Goal: Transaction & Acquisition: Download file/media

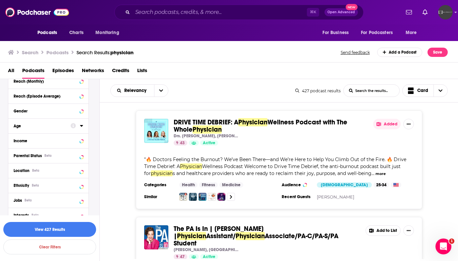
click at [369, 260] on div "Relevancy List Search Input Search the results... Card 427 podcast results List…" at bounding box center [279, 189] width 358 height 221
click at [445, 242] on icon "Open Intercom Messenger" at bounding box center [442, 245] width 11 height 11
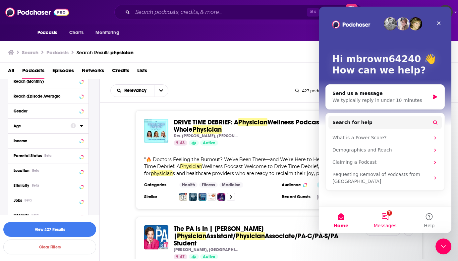
click at [389, 220] on button "7 Messages" at bounding box center [385, 220] width 44 height 26
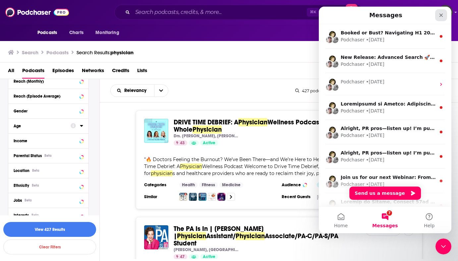
click at [445, 13] on div "Close" at bounding box center [441, 15] width 12 height 12
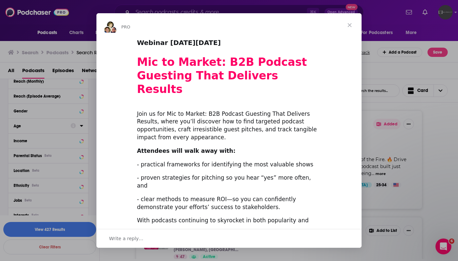
click at [352, 26] on span "Close" at bounding box center [350, 25] width 24 height 24
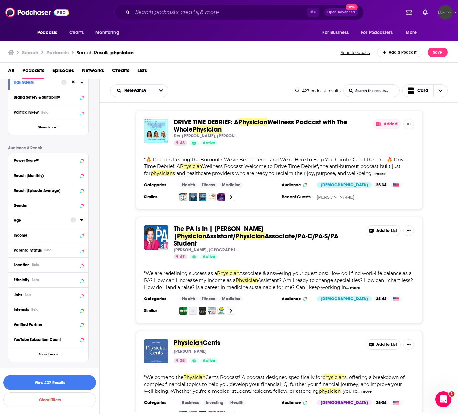
click at [375, 174] on button "more" at bounding box center [380, 174] width 10 height 6
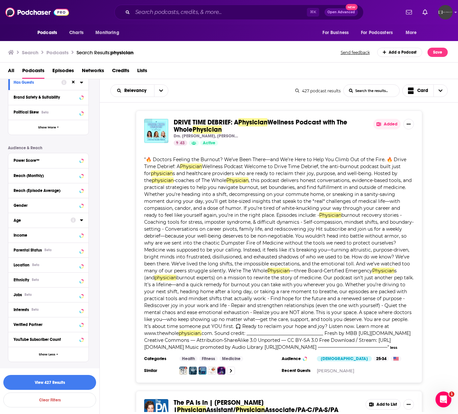
click at [390, 126] on button "Added" at bounding box center [386, 124] width 27 height 11
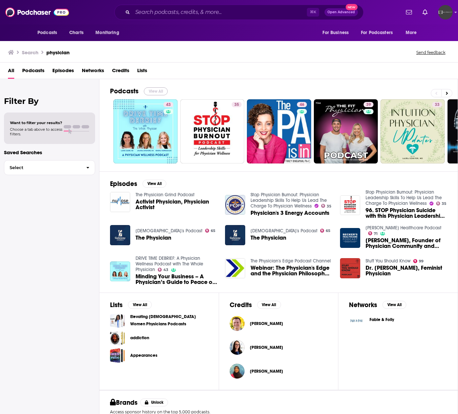
click at [153, 92] on button "View All" at bounding box center [156, 91] width 24 height 8
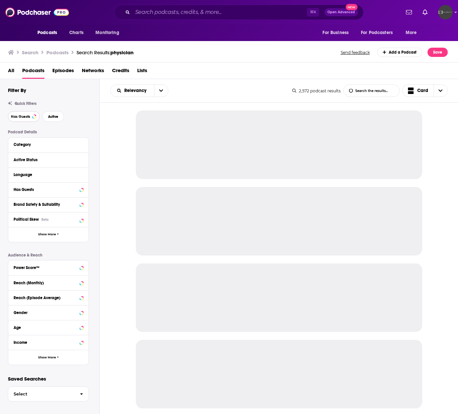
click at [29, 119] on span "Has Guests" at bounding box center [20, 117] width 19 height 4
click at [53, 118] on span "Active" at bounding box center [53, 117] width 10 height 4
click at [40, 179] on div "Language" at bounding box center [48, 175] width 80 height 15
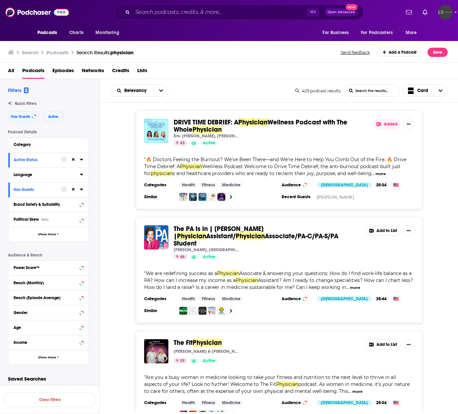
click at [78, 174] on button "Language" at bounding box center [47, 175] width 66 height 8
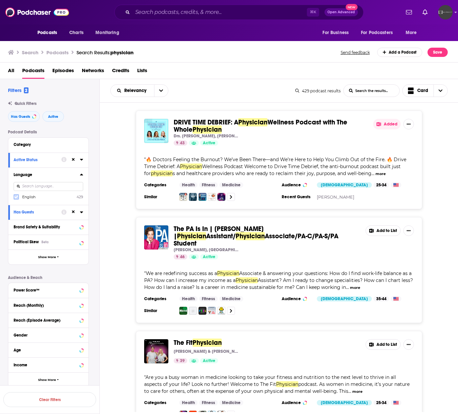
click at [17, 197] on icon at bounding box center [16, 197] width 4 height 3
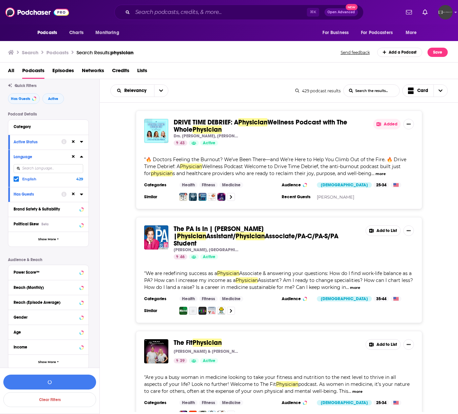
scroll to position [26, 0]
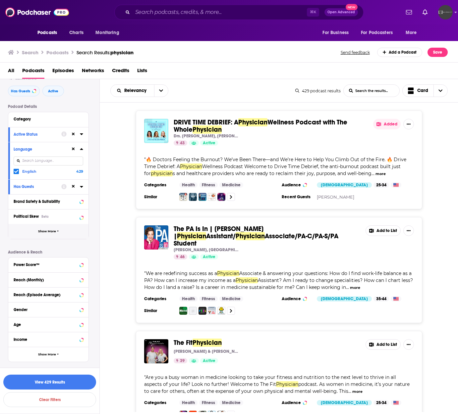
click at [51, 235] on button "Show More" at bounding box center [48, 231] width 80 height 15
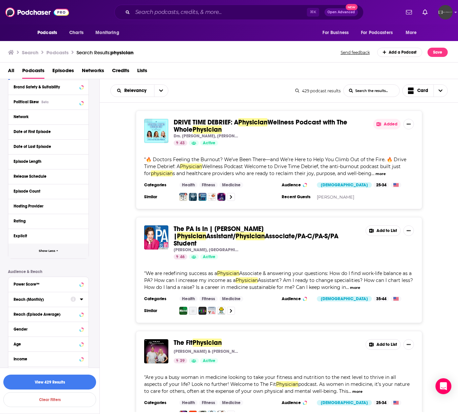
scroll to position [160, 0]
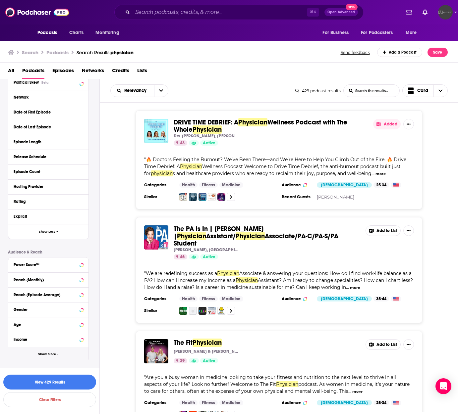
click at [49, 358] on button "Show More" at bounding box center [48, 354] width 80 height 15
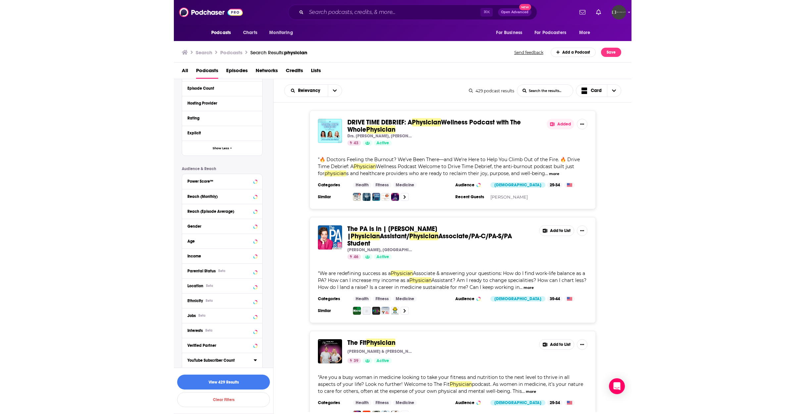
scroll to position [264, 0]
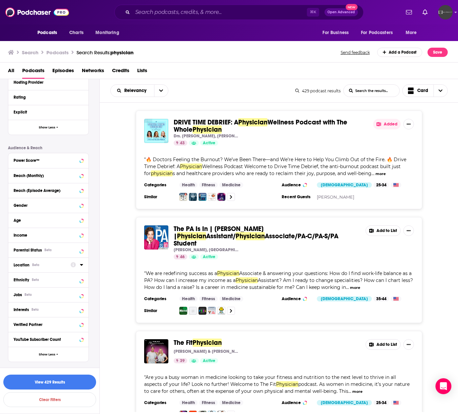
click at [45, 267] on div "Location Beta" at bounding box center [40, 265] width 53 height 5
click at [18, 295] on icon at bounding box center [16, 294] width 4 height 4
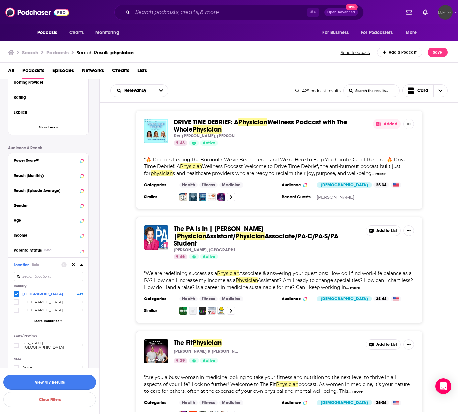
click at [47, 382] on button "View 417 Results" at bounding box center [49, 382] width 93 height 15
click at [441, 95] on span "Choose View" at bounding box center [440, 91] width 14 height 12
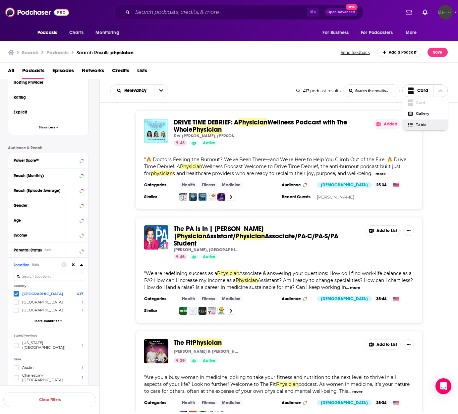
click at [430, 124] on span "Table" at bounding box center [429, 125] width 26 height 4
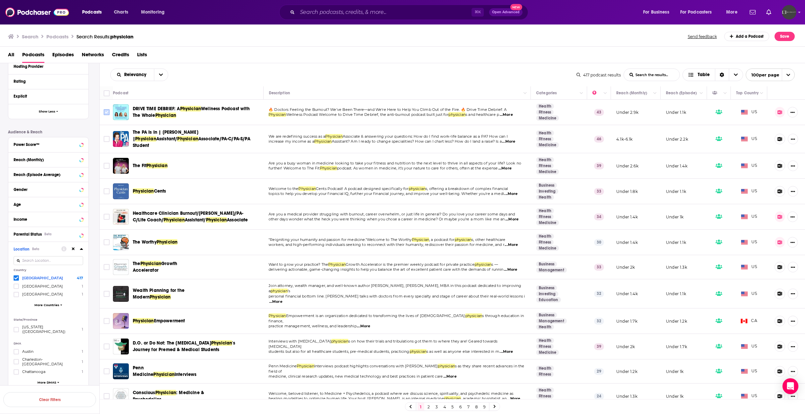
click at [107, 114] on input "Toggle select row" at bounding box center [107, 112] width 6 height 6
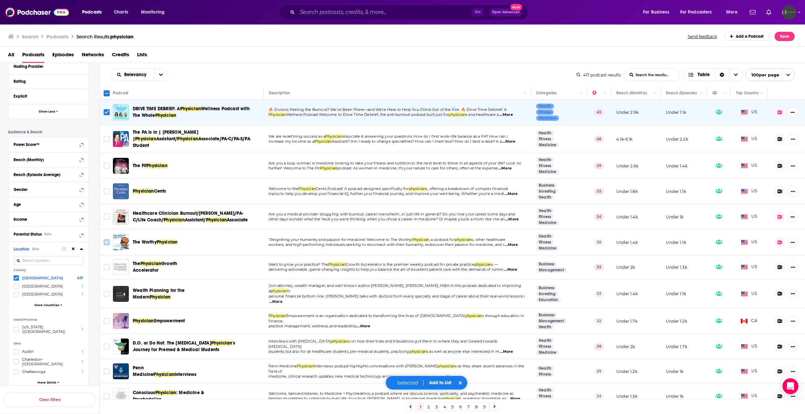
click at [108, 239] on input "Toggle select row" at bounding box center [107, 242] width 6 height 6
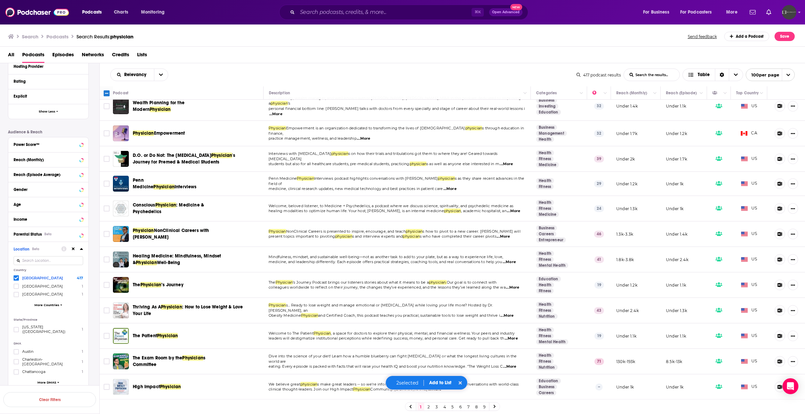
scroll to position [189, 0]
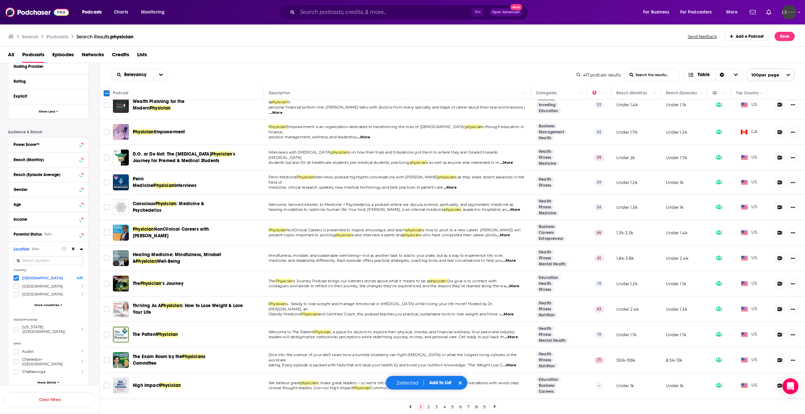
click at [457, 233] on span "...More" at bounding box center [503, 235] width 13 height 5
click at [106, 230] on input "Toggle select row" at bounding box center [107, 233] width 6 height 6
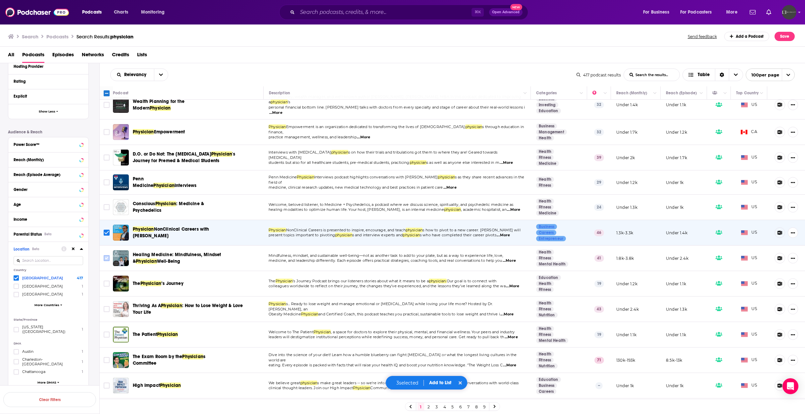
click at [107, 255] on input "Toggle select row" at bounding box center [107, 258] width 6 height 6
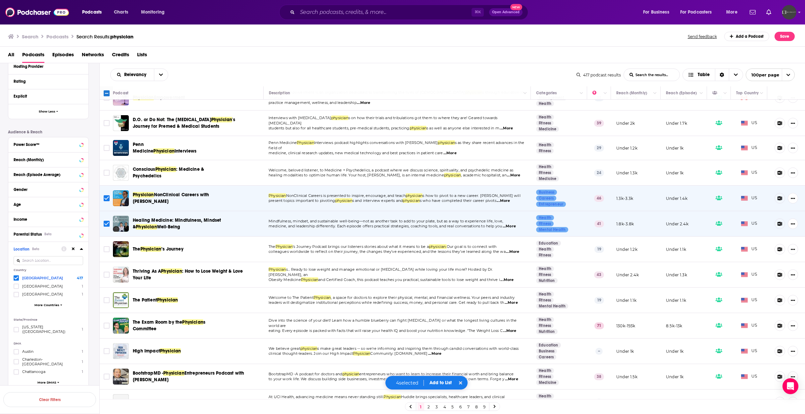
scroll to position [224, 0]
click at [457, 249] on span "...More" at bounding box center [512, 251] width 13 height 5
click at [107, 246] on input "Toggle select row" at bounding box center [107, 249] width 6 height 6
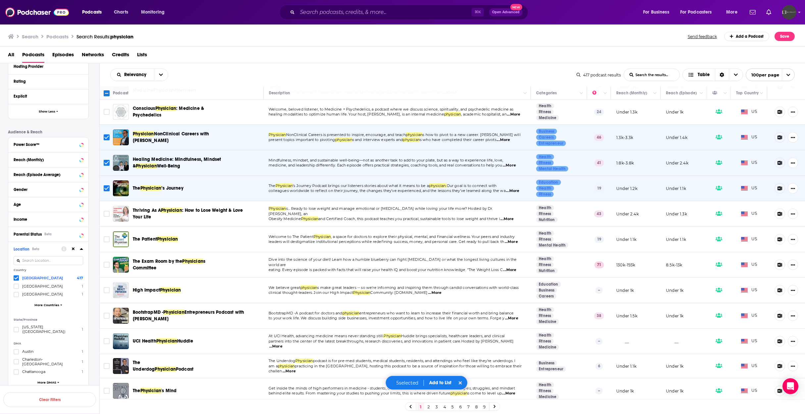
scroll to position [286, 0]
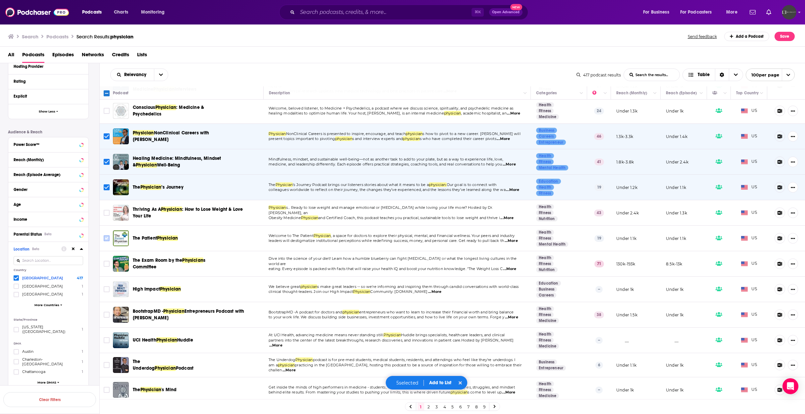
click at [106, 236] on input "Toggle select row" at bounding box center [107, 239] width 6 height 6
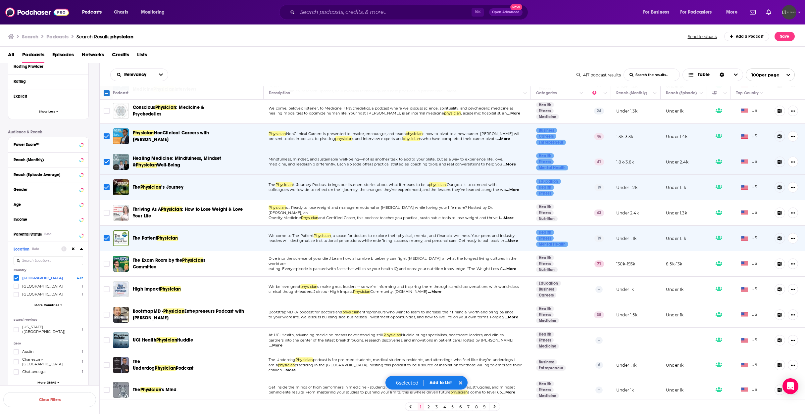
click at [442, 289] on span "...More" at bounding box center [434, 291] width 13 height 5
click at [108, 287] on input "Toggle select row" at bounding box center [107, 290] width 6 height 6
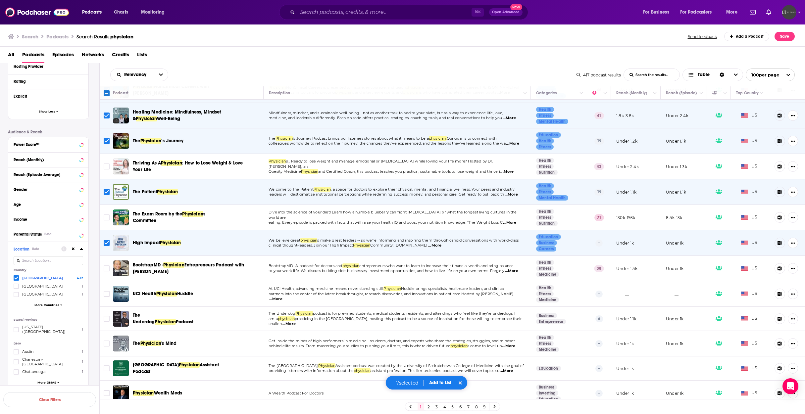
scroll to position [332, 0]
click at [105, 316] on input "Toggle select row" at bounding box center [107, 319] width 6 height 6
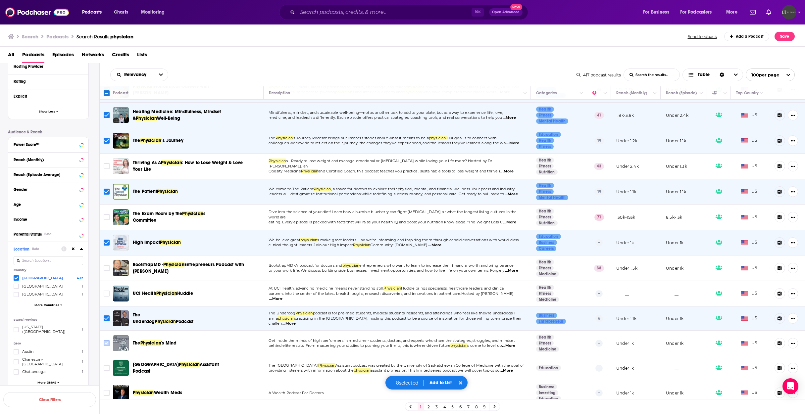
click at [107, 341] on input "Toggle select row" at bounding box center [107, 344] width 6 height 6
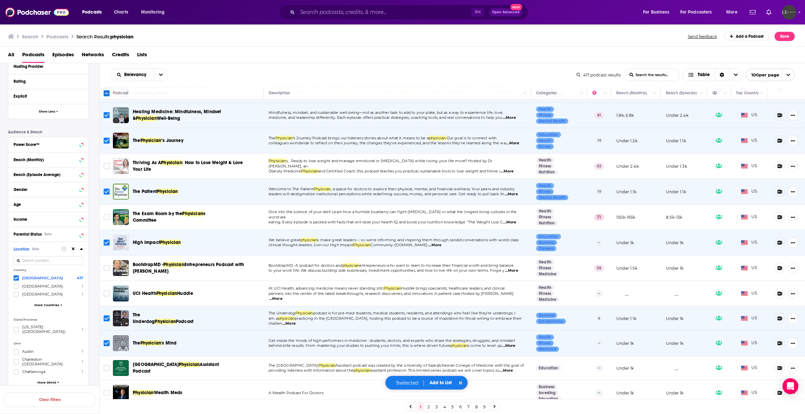
click at [440, 385] on button "Add to List" at bounding box center [440, 383] width 33 height 6
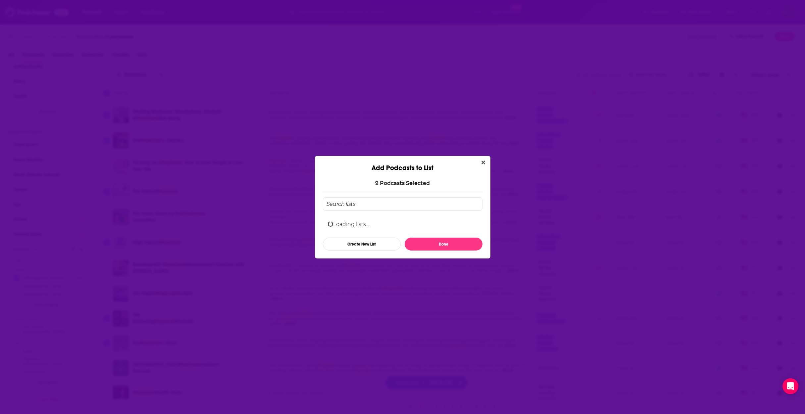
click at [377, 205] on input "Add Podcast To List" at bounding box center [403, 204] width 160 height 14
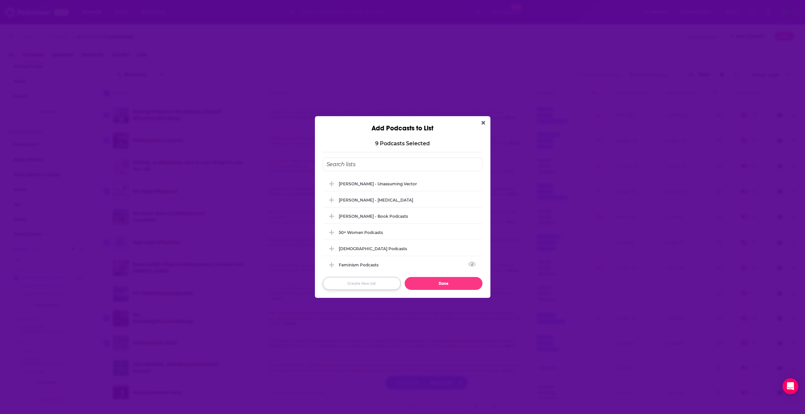
click at [361, 281] on button "Create New List" at bounding box center [362, 283] width 78 height 13
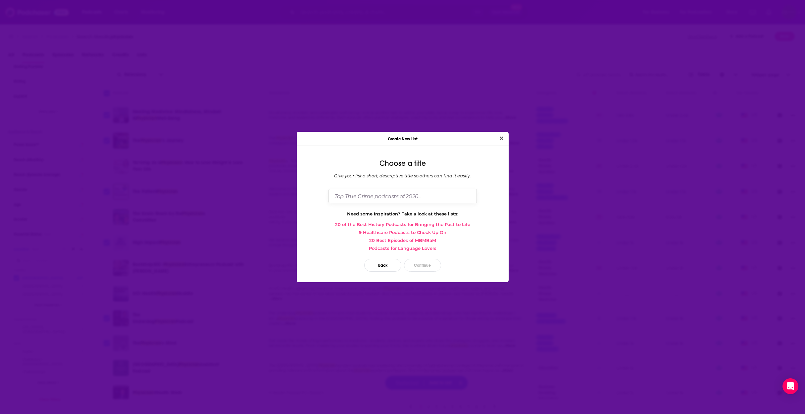
click at [366, 196] on input "Dialog" at bounding box center [403, 196] width 148 height 14
type input "[PERSON_NAME] - Physician"
click at [422, 268] on button "Continue" at bounding box center [422, 265] width 37 height 13
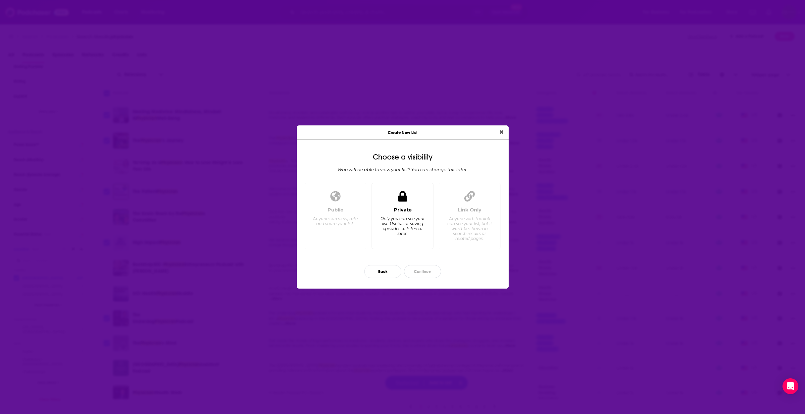
click at [409, 240] on div "Private Only you can see your list. Useful for saving episodes to listen to lat…" at bounding box center [402, 225] width 51 height 37
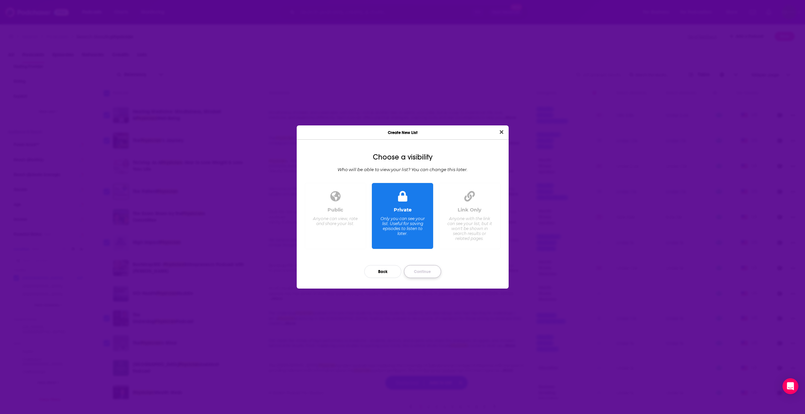
click at [418, 275] on button "Continue" at bounding box center [422, 271] width 37 height 13
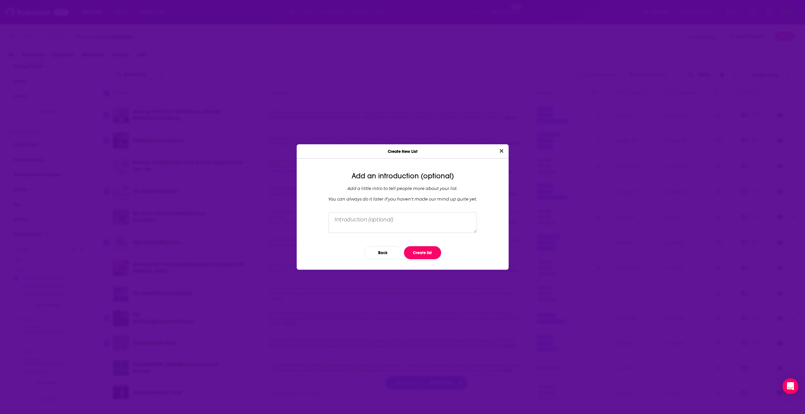
click at [419, 256] on button "Create list" at bounding box center [422, 252] width 37 height 13
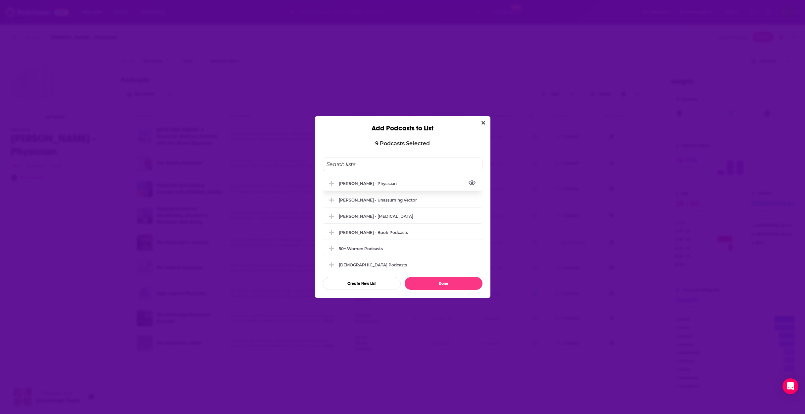
click at [397, 185] on button "View Link" at bounding box center [399, 185] width 4 height 1
click at [331, 184] on icon "Add Podcast To List" at bounding box center [331, 183] width 5 height 5
click at [434, 286] on button "Done" at bounding box center [444, 283] width 78 height 13
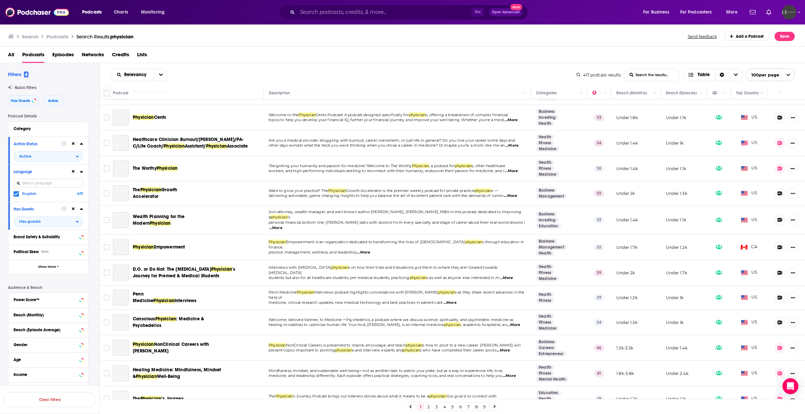
scroll to position [332, 0]
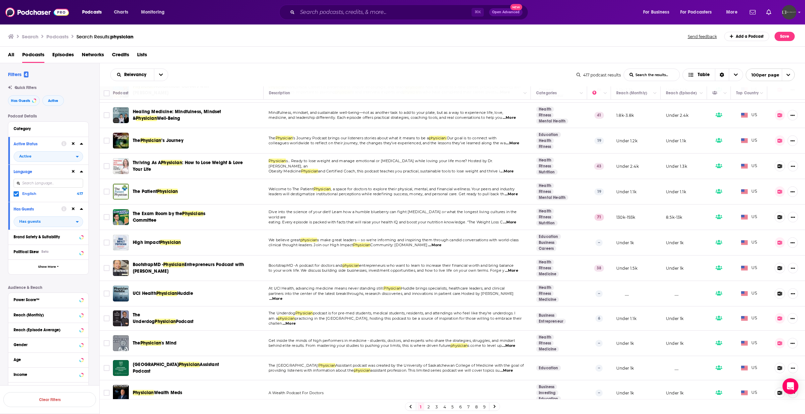
click at [429, 407] on link "2" at bounding box center [429, 407] width 7 height 8
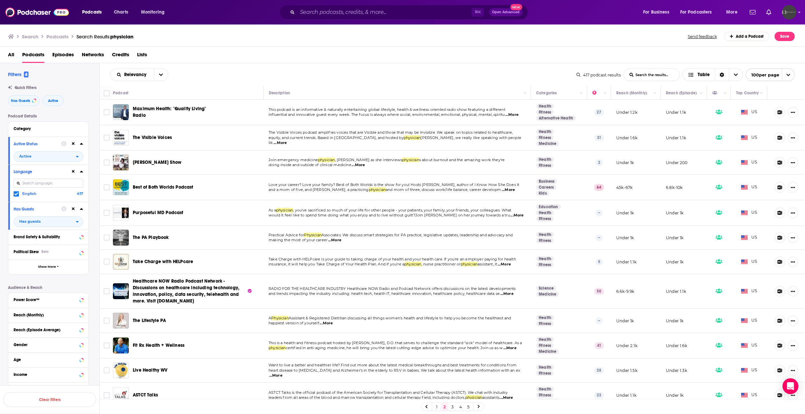
click at [457, 116] on span "...More" at bounding box center [511, 114] width 13 height 5
click at [287, 140] on span "...More" at bounding box center [280, 142] width 13 height 5
click at [363, 166] on span "...More" at bounding box center [358, 165] width 13 height 5
click at [105, 162] on input "Toggle select row" at bounding box center [107, 163] width 6 height 6
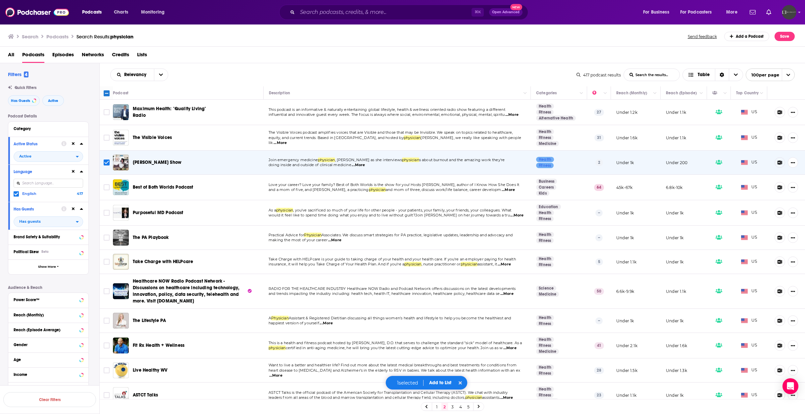
click at [457, 190] on span "...More" at bounding box center [508, 189] width 13 height 5
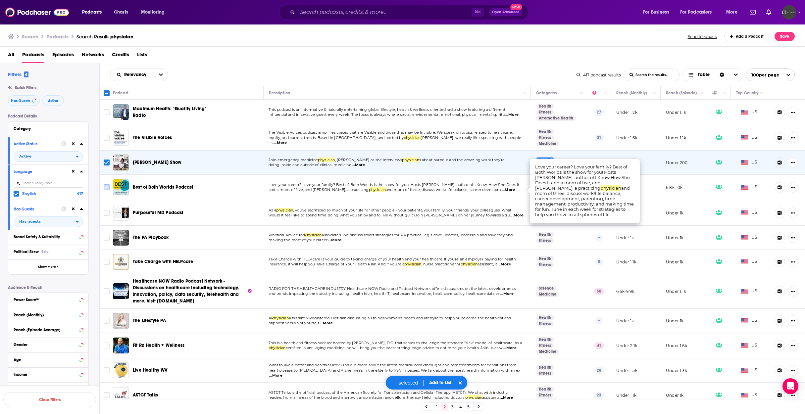
click at [105, 190] on input "Toggle select row" at bounding box center [107, 187] width 6 height 6
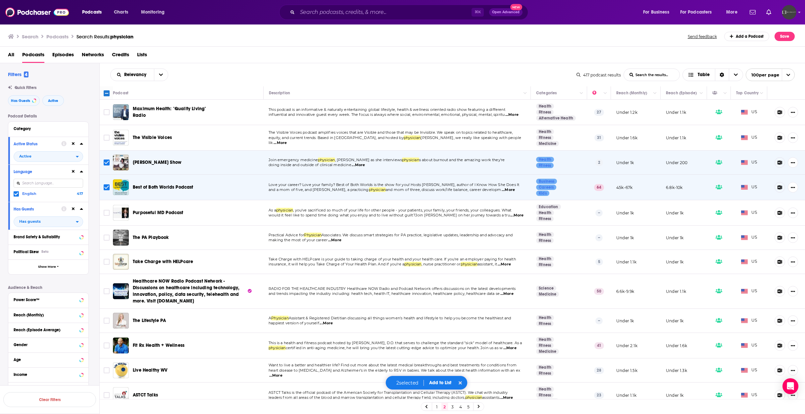
click at [457, 215] on span "...More" at bounding box center [516, 215] width 13 height 5
click at [105, 215] on input "Toggle select row" at bounding box center [107, 213] width 6 height 6
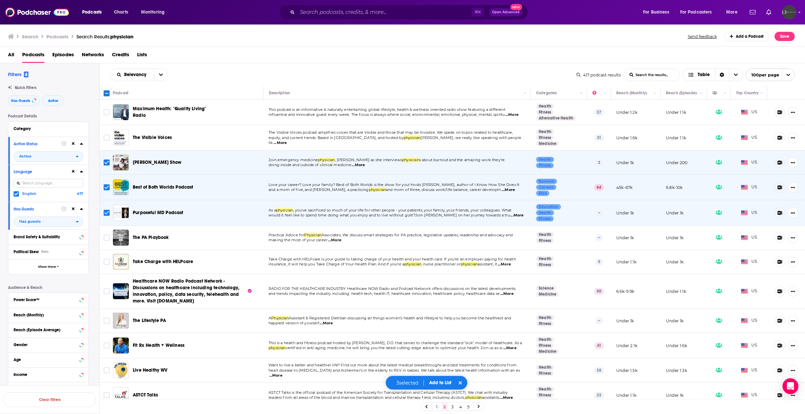
click at [341, 239] on span "...More" at bounding box center [334, 240] width 13 height 5
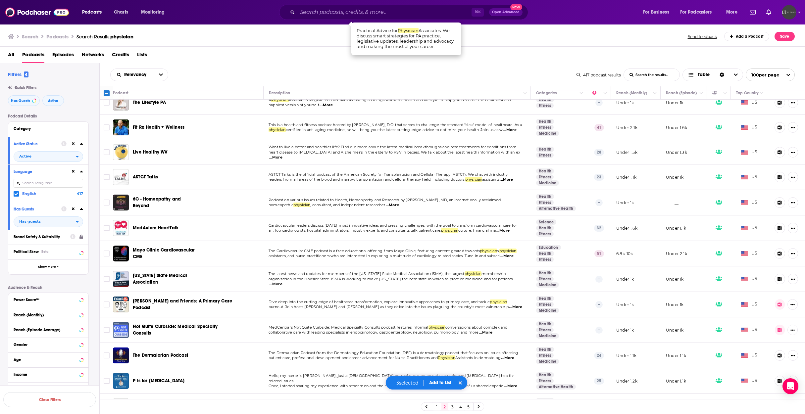
scroll to position [219, 0]
click at [457, 307] on span "...More" at bounding box center [515, 306] width 13 height 5
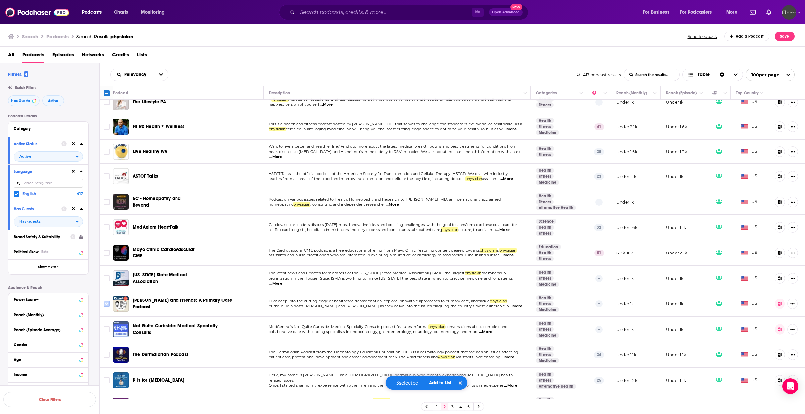
click at [108, 305] on input "Toggle select row" at bounding box center [107, 304] width 6 height 6
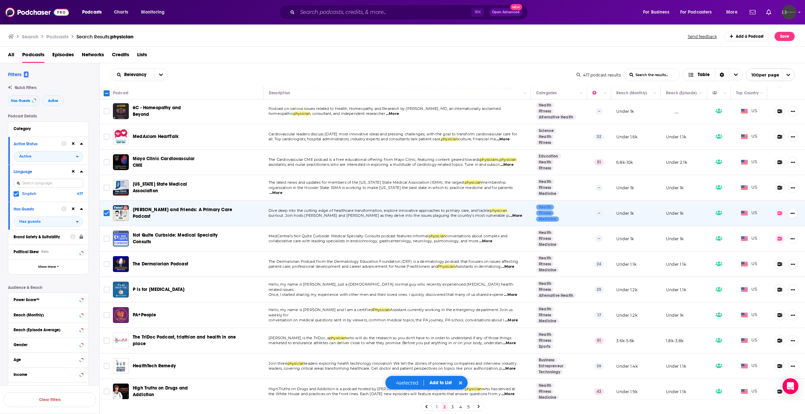
scroll to position [310, 0]
click at [457, 241] on span "...More" at bounding box center [485, 240] width 13 height 5
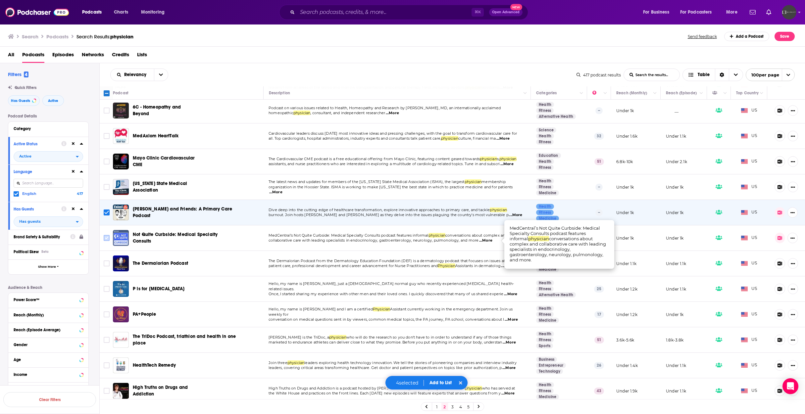
click at [107, 239] on input "Toggle select row" at bounding box center [107, 238] width 6 height 6
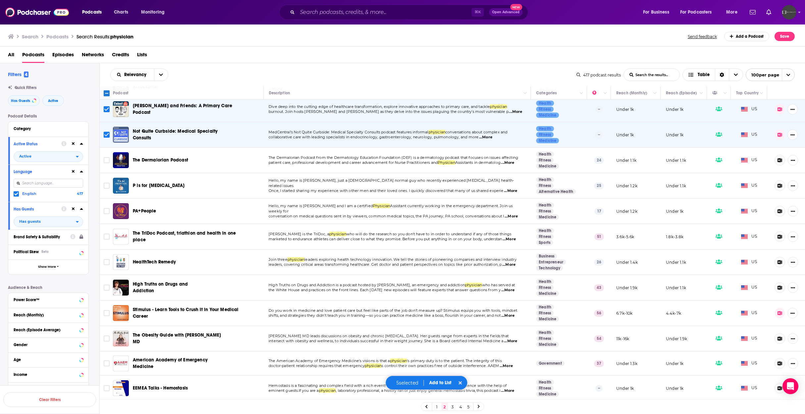
scroll to position [414, 0]
click at [457, 290] on span "...More" at bounding box center [507, 289] width 13 height 5
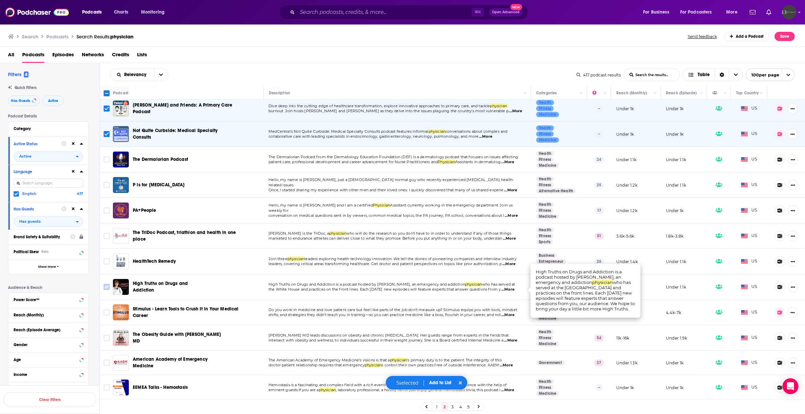
click at [107, 288] on input "Toggle select row" at bounding box center [107, 287] width 6 height 6
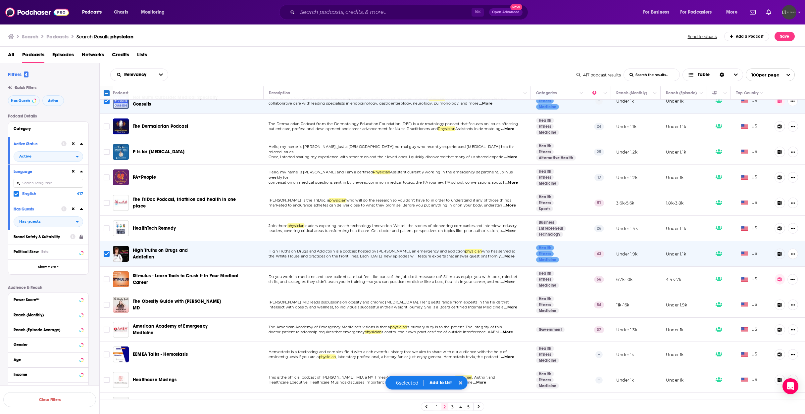
scroll to position [455, 0]
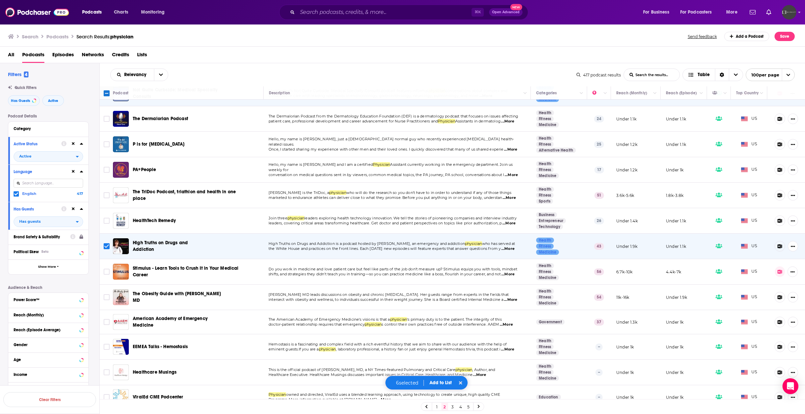
click at [457, 276] on span "...More" at bounding box center [507, 274] width 13 height 5
click at [107, 274] on input "Toggle select row" at bounding box center [107, 272] width 6 height 6
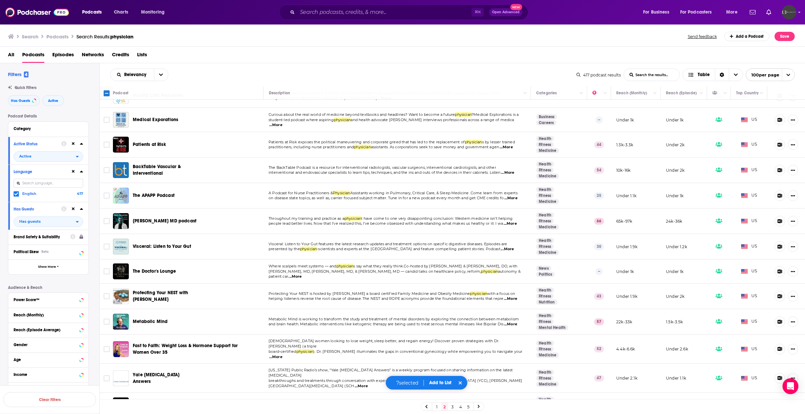
scroll to position [761, 0]
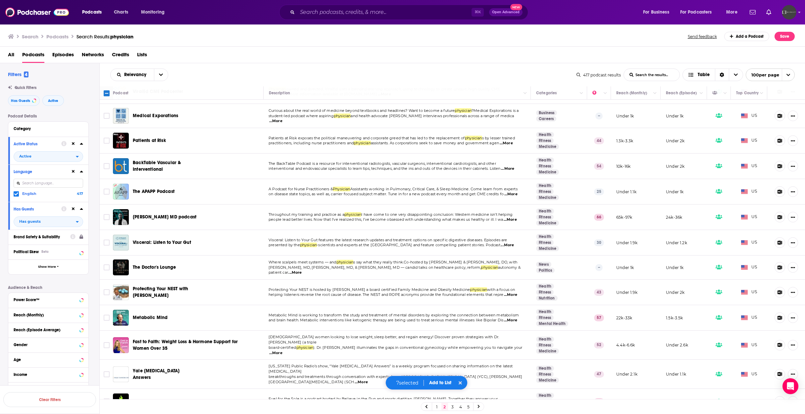
click at [457, 220] on span "...More" at bounding box center [510, 219] width 13 height 5
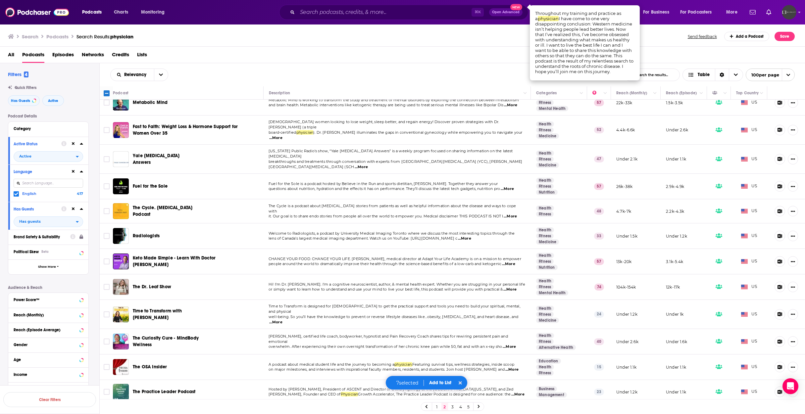
scroll to position [977, 0]
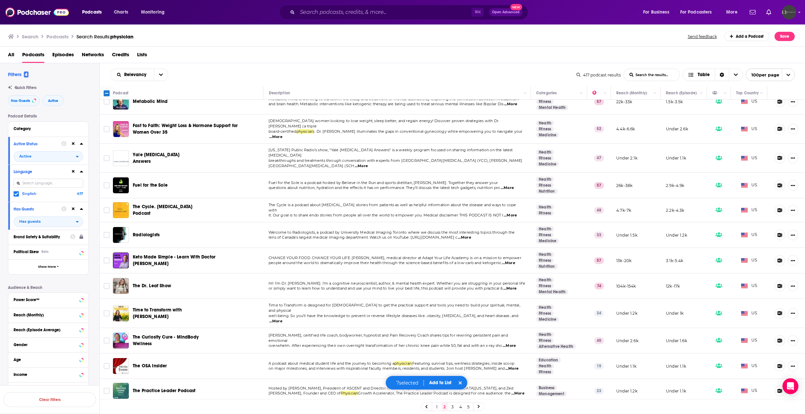
click at [457, 286] on span "...More" at bounding box center [509, 288] width 13 height 5
click at [106, 283] on input "Toggle select row" at bounding box center [107, 286] width 6 height 6
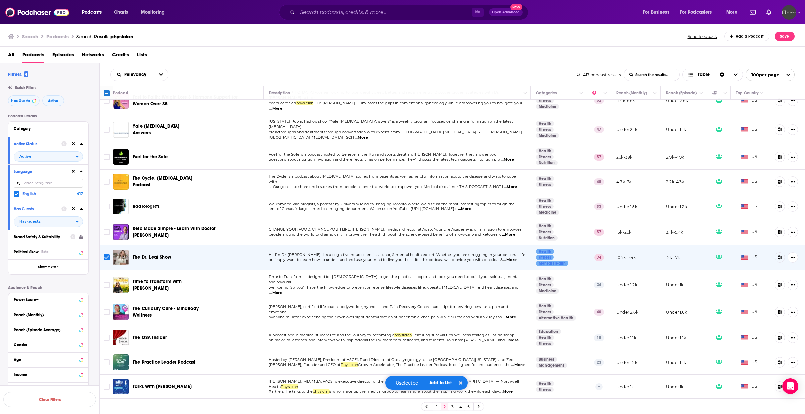
scroll to position [1007, 0]
click at [283, 289] on span "...More" at bounding box center [275, 291] width 13 height 5
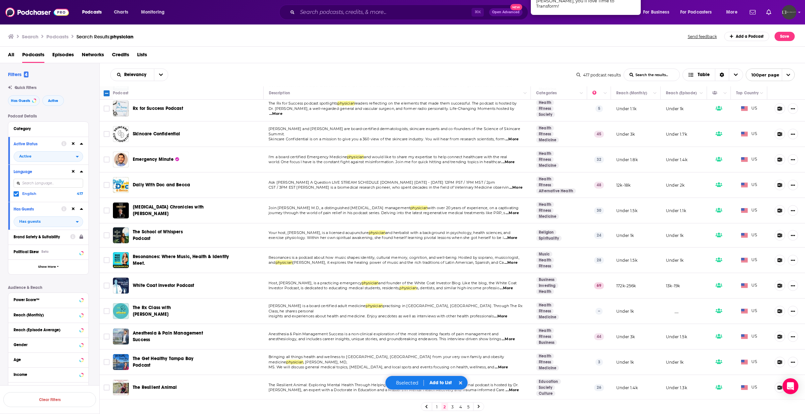
scroll to position [1415, 0]
click at [457, 286] on span "...More" at bounding box center [506, 288] width 13 height 5
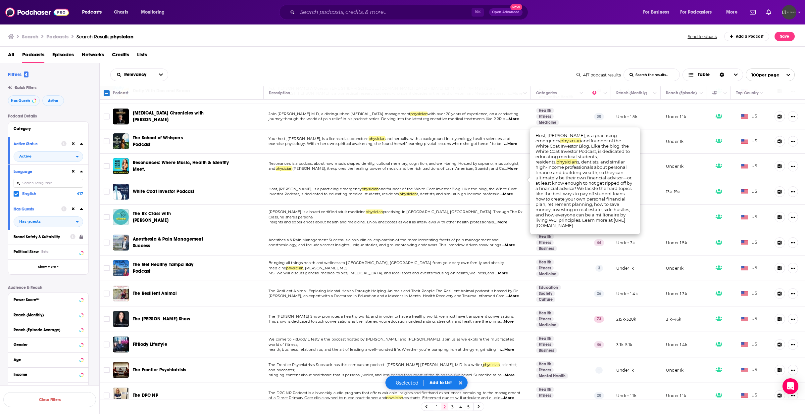
scroll to position [1509, 0]
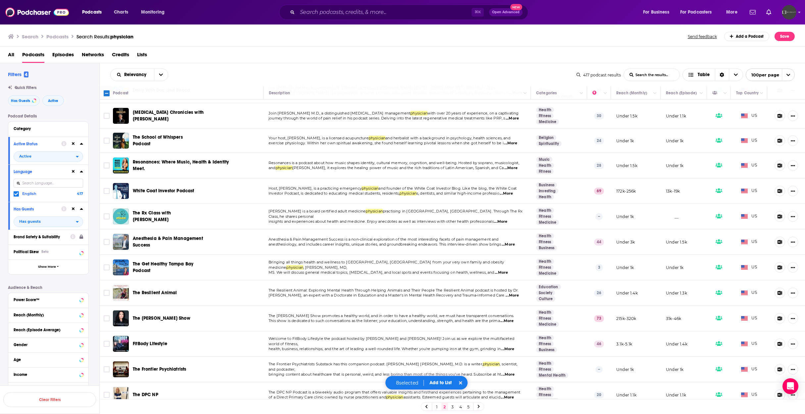
click at [457, 285] on td "The Resilient Animal: Exploring Mental Health Through Helping Animals and Their…" at bounding box center [397, 294] width 268 height 26
click at [457, 293] on span "...More" at bounding box center [512, 295] width 13 height 5
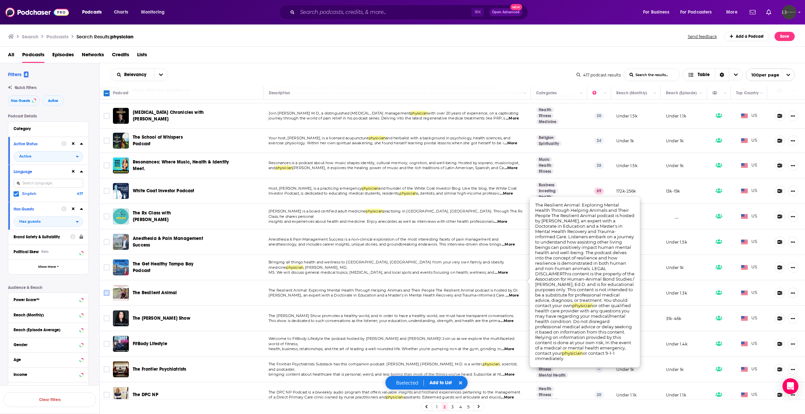
click at [107, 290] on input "Toggle select row" at bounding box center [107, 293] width 6 height 6
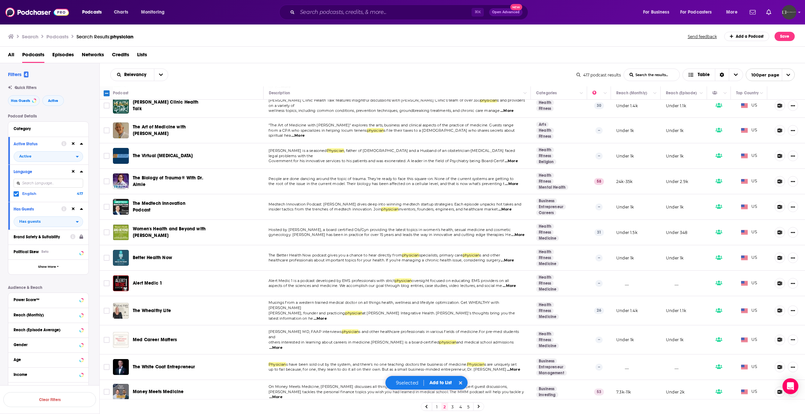
scroll to position [2234, 0]
click at [435, 384] on button "Add to List" at bounding box center [440, 383] width 33 height 6
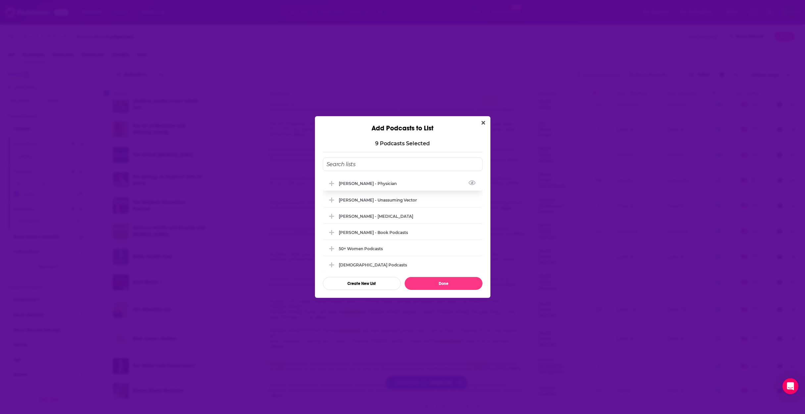
click at [366, 186] on div "[PERSON_NAME] - Physician" at bounding box center [403, 183] width 160 height 15
click at [441, 282] on button "Done" at bounding box center [444, 283] width 78 height 13
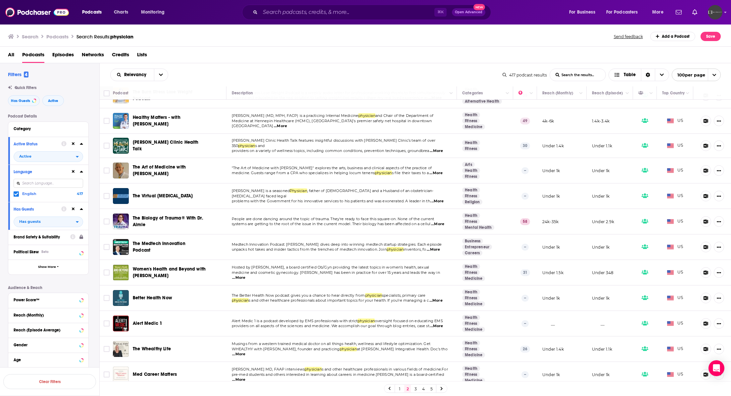
scroll to position [2266, 0]
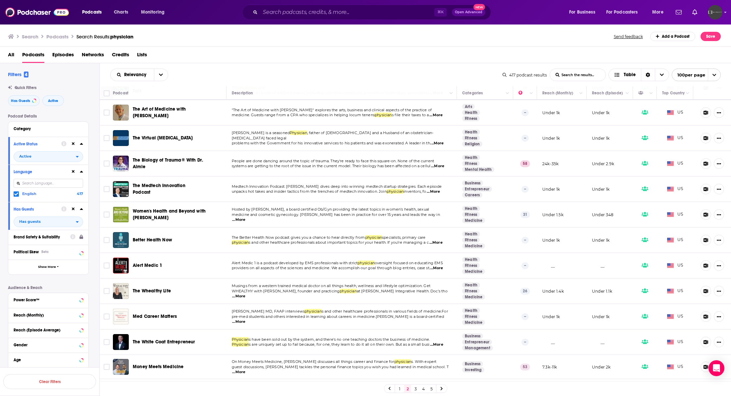
click at [417, 388] on link "3" at bounding box center [415, 389] width 7 height 8
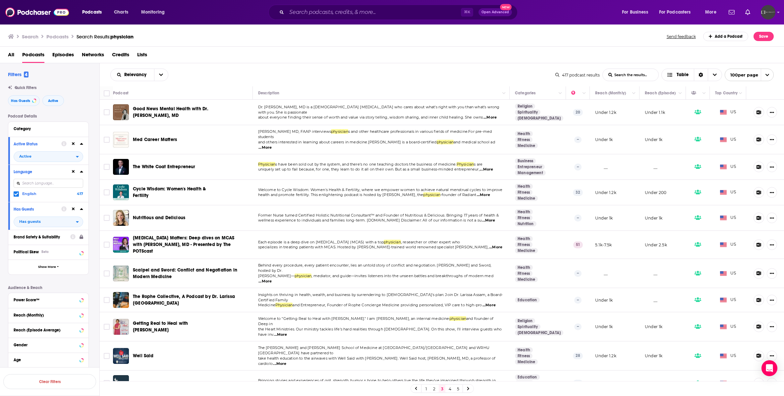
click at [272, 145] on span "...More" at bounding box center [264, 147] width 13 height 5
click at [106, 138] on input "Toggle select row" at bounding box center [107, 140] width 6 height 6
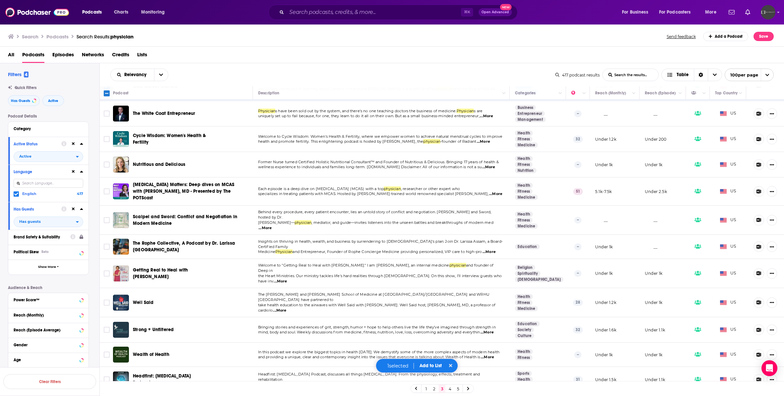
scroll to position [55, 0]
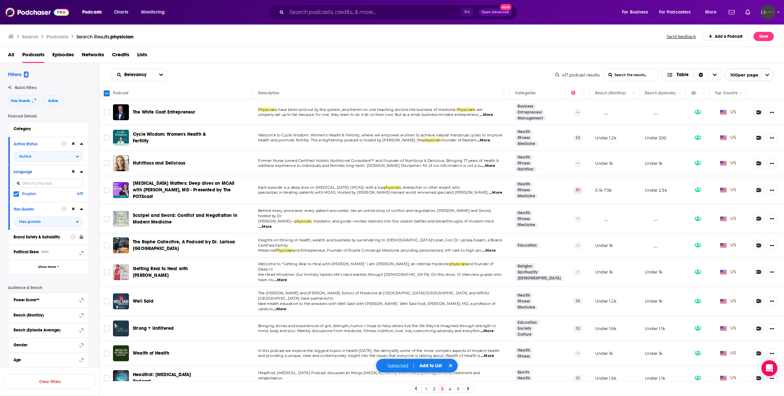
click at [457, 248] on span "...More" at bounding box center [488, 250] width 13 height 5
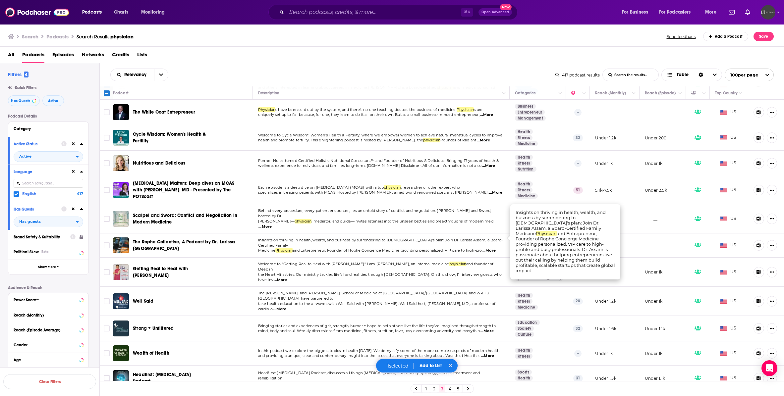
click at [457, 248] on span "...More" at bounding box center [488, 250] width 13 height 5
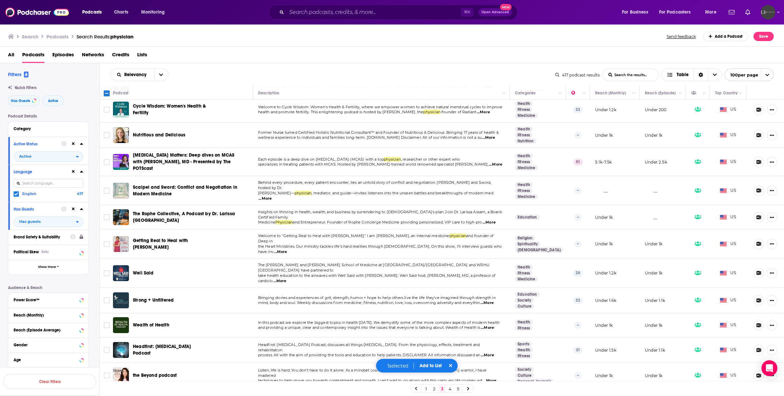
scroll to position [84, 0]
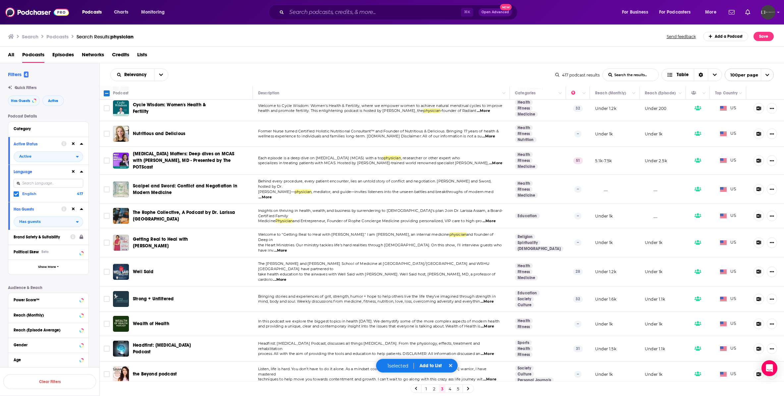
click at [457, 299] on span "...More" at bounding box center [486, 301] width 13 height 5
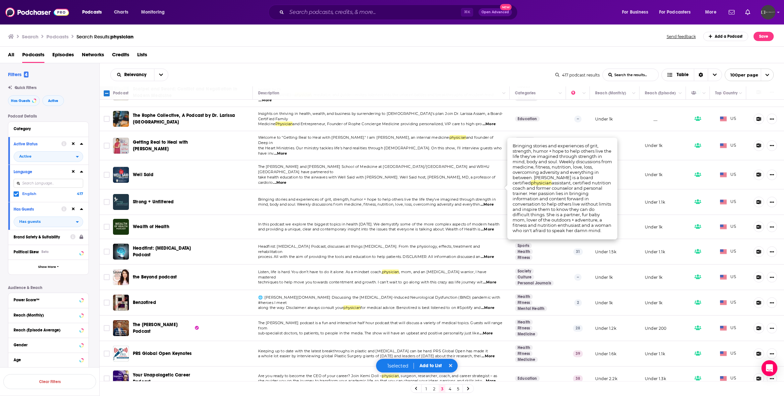
scroll to position [185, 0]
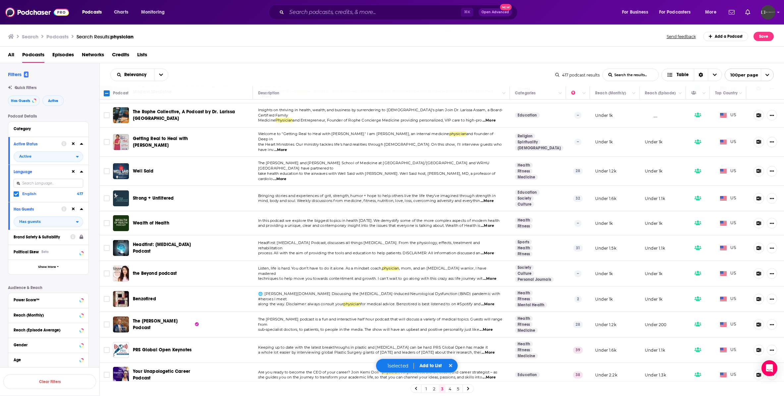
click at [457, 327] on span "...More" at bounding box center [485, 329] width 13 height 5
click at [107, 322] on input "Toggle select row" at bounding box center [107, 325] width 6 height 6
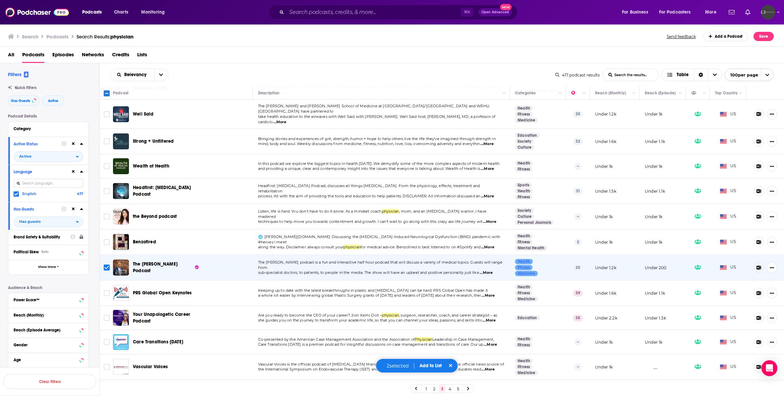
scroll to position [243, 0]
click at [457, 244] on span "...More" at bounding box center [487, 246] width 13 height 5
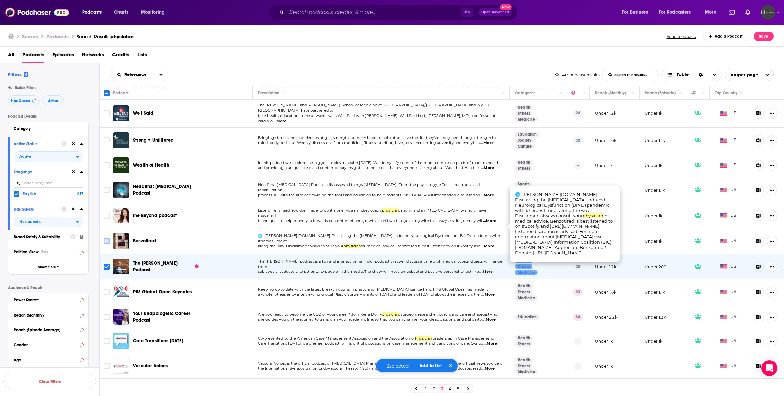
click at [106, 238] on input "Toggle select row" at bounding box center [107, 241] width 6 height 6
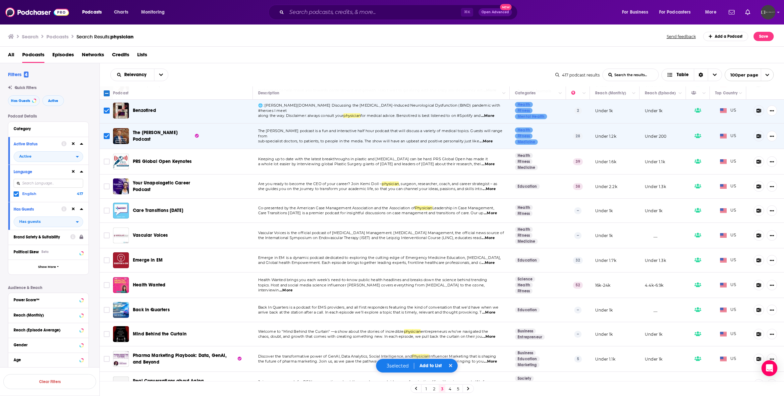
scroll to position [377, 0]
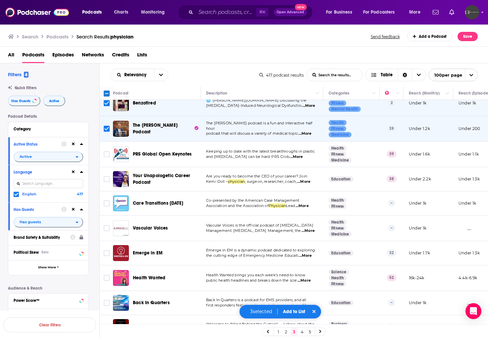
scroll to position [380, 0]
click at [308, 179] on span "...More" at bounding box center [303, 181] width 13 height 5
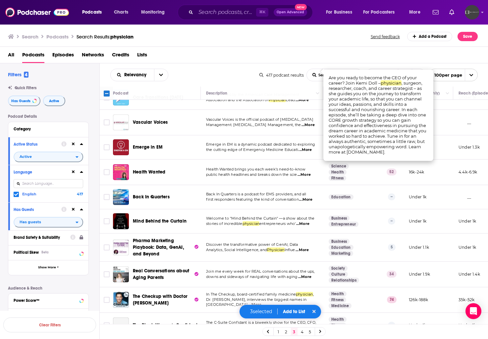
scroll to position [488, 0]
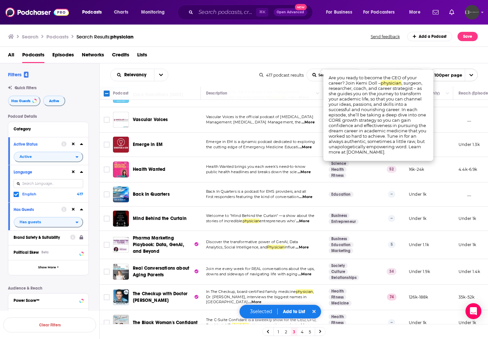
click at [309, 218] on span "...More" at bounding box center [302, 220] width 13 height 5
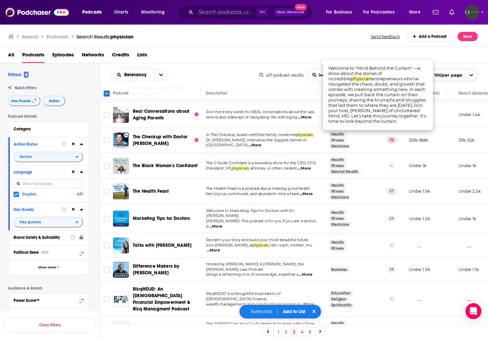
scroll to position [649, 0]
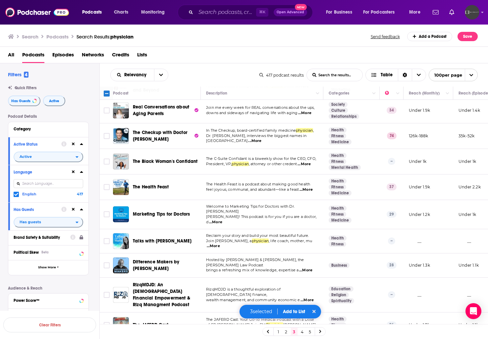
click at [220, 243] on span "...More" at bounding box center [213, 245] width 13 height 5
click at [108, 238] on input "Toggle select row" at bounding box center [107, 241] width 6 height 6
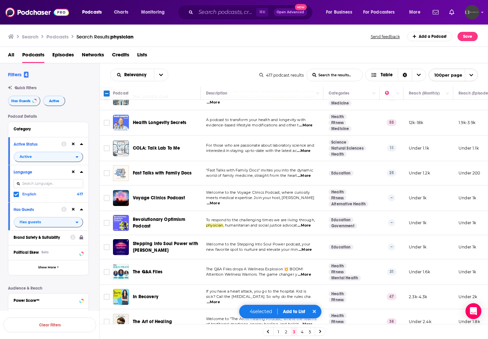
scroll to position [879, 0]
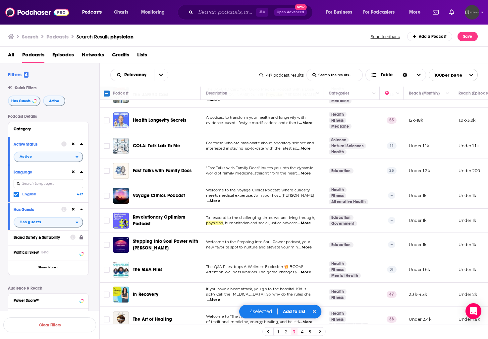
click at [307, 244] on span "...More" at bounding box center [304, 246] width 13 height 5
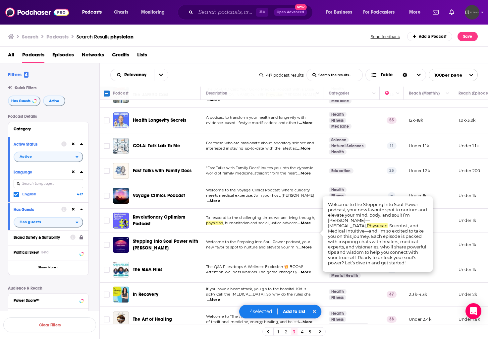
click at [307, 244] on span "...More" at bounding box center [304, 246] width 13 height 5
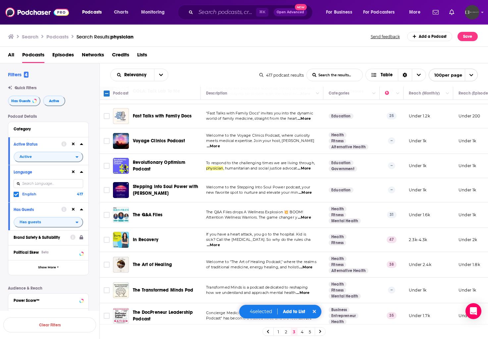
scroll to position [936, 0]
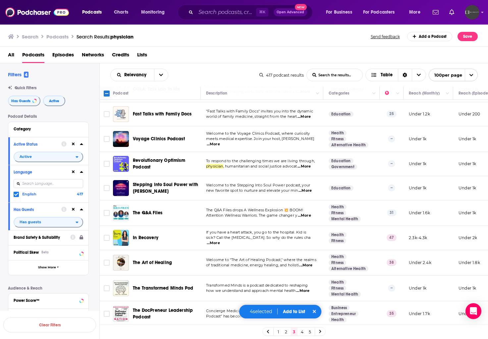
click at [309, 262] on span "...More" at bounding box center [305, 264] width 13 height 5
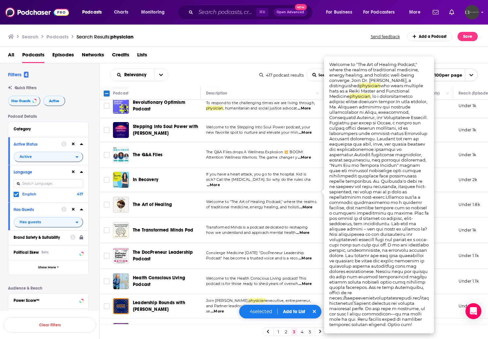
scroll to position [995, 0]
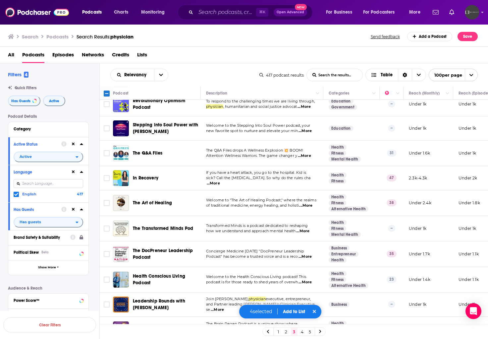
click at [305, 228] on span "...More" at bounding box center [302, 230] width 13 height 5
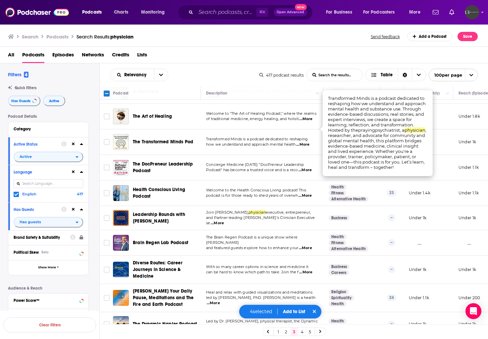
scroll to position [1083, 0]
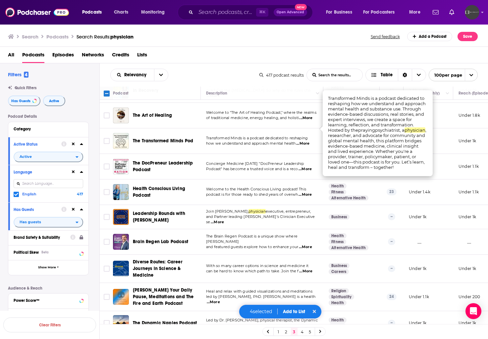
click at [307, 244] on span "...More" at bounding box center [305, 246] width 13 height 5
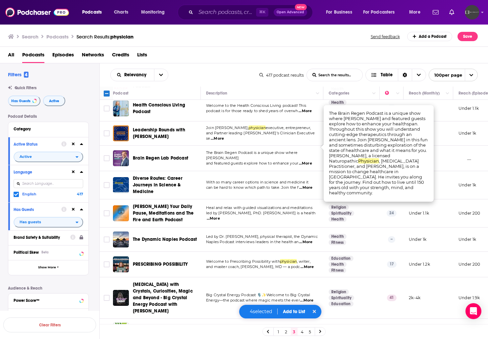
scroll to position [1169, 0]
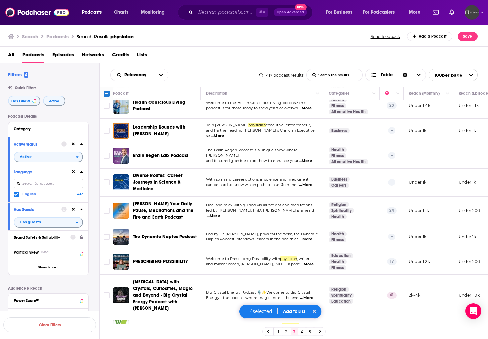
click at [306, 261] on span "...More" at bounding box center [306, 263] width 13 height 5
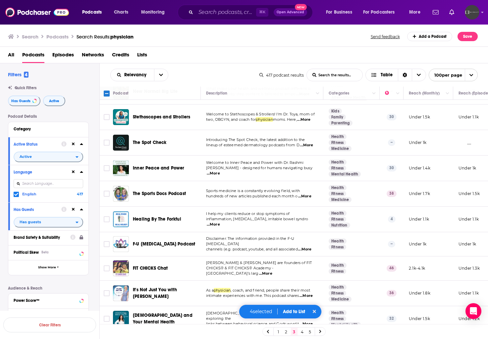
scroll to position [1939, 0]
click at [310, 292] on span "...More" at bounding box center [305, 294] width 13 height 5
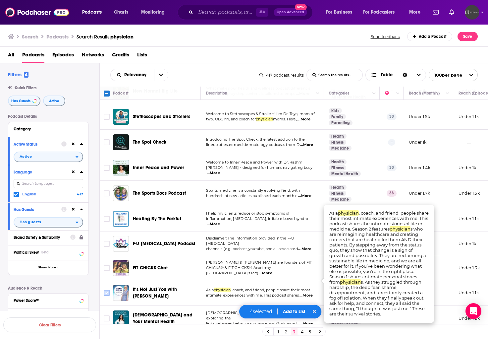
click at [107, 289] on input "Toggle select row" at bounding box center [107, 292] width 6 height 6
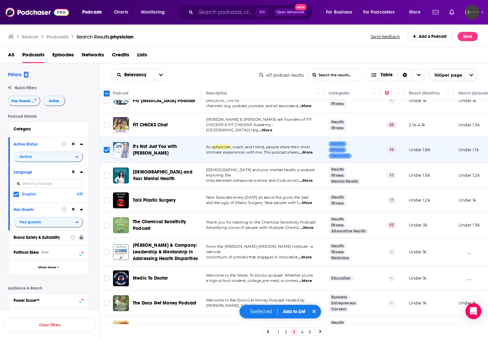
scroll to position [2083, 0]
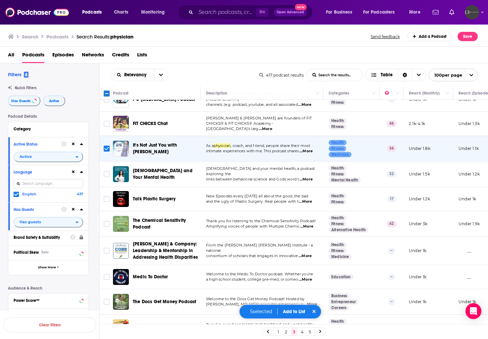
click at [304, 224] on span "...More" at bounding box center [306, 226] width 13 height 5
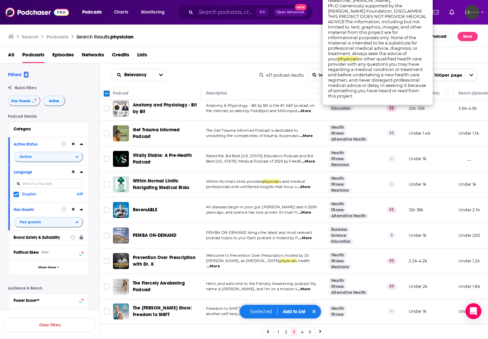
scroll to position [2337, 0]
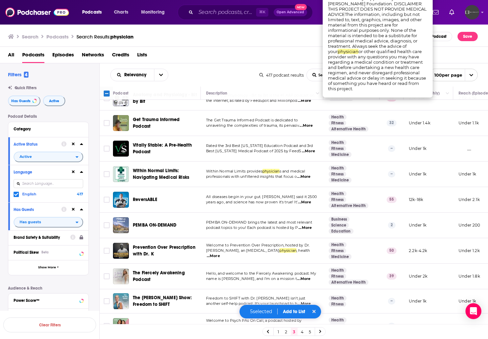
click at [306, 301] on span "...More" at bounding box center [303, 303] width 13 height 5
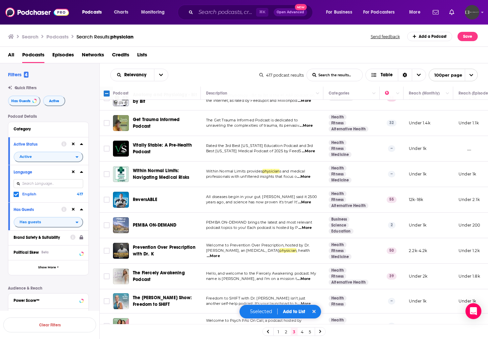
click at [300, 310] on button "Add to List" at bounding box center [294, 311] width 33 height 6
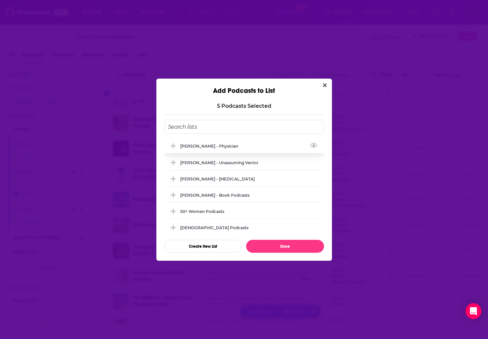
click at [241, 147] on div "[PERSON_NAME] - Physician" at bounding box center [244, 145] width 160 height 15
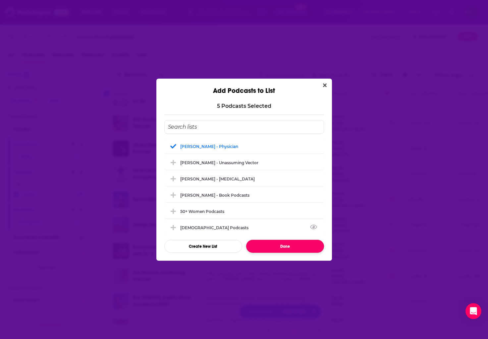
click at [292, 250] on button "Done" at bounding box center [285, 245] width 78 height 13
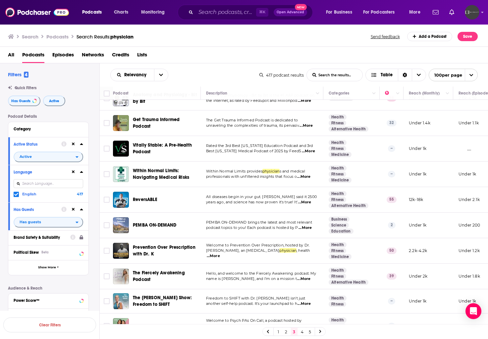
click at [302, 332] on link "4" at bounding box center [302, 331] width 7 height 8
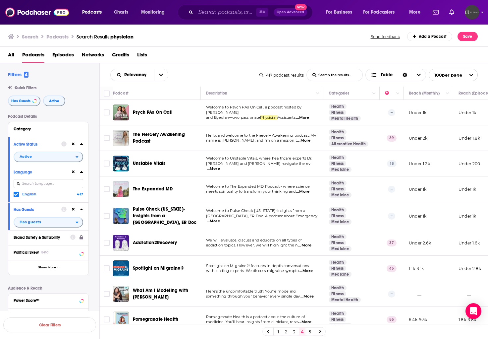
click at [310, 142] on span "...More" at bounding box center [303, 140] width 13 height 5
click at [307, 192] on span "...More" at bounding box center [302, 191] width 13 height 5
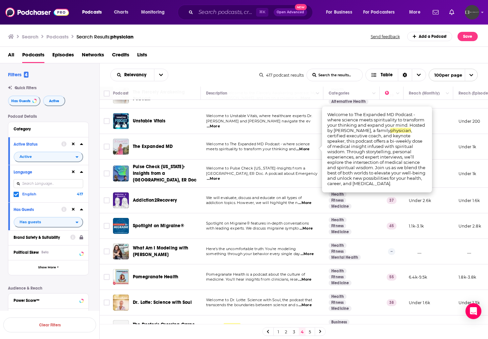
scroll to position [45, 0]
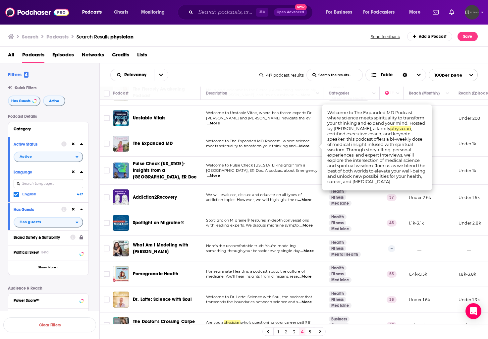
click at [308, 200] on span "...More" at bounding box center [304, 199] width 13 height 5
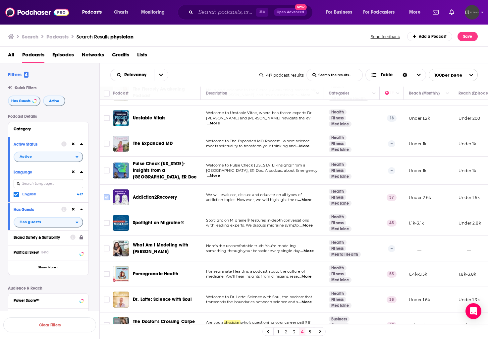
click at [107, 198] on input "Toggle select row" at bounding box center [107, 197] width 6 height 6
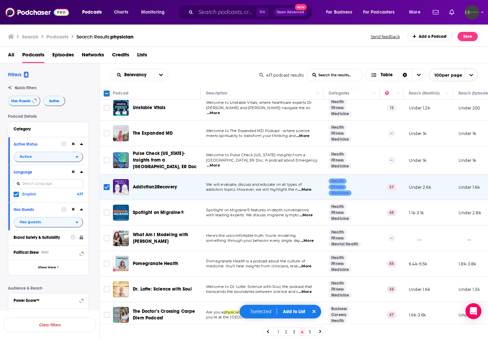
scroll to position [59, 0]
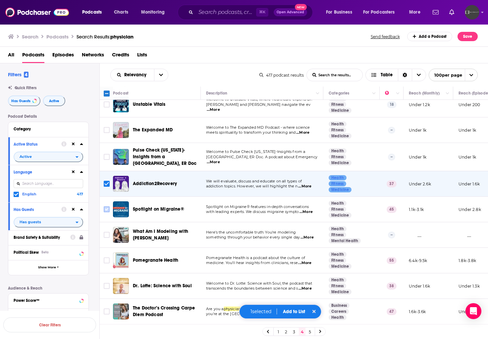
click at [107, 208] on input "Toggle select row" at bounding box center [107, 209] width 6 height 6
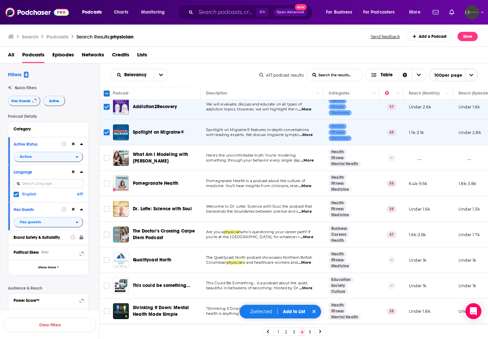
scroll to position [136, 0]
click at [310, 161] on span "...More" at bounding box center [306, 159] width 13 height 5
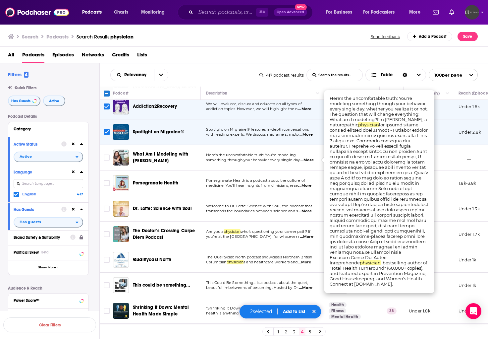
click at [310, 161] on span "...More" at bounding box center [306, 159] width 13 height 5
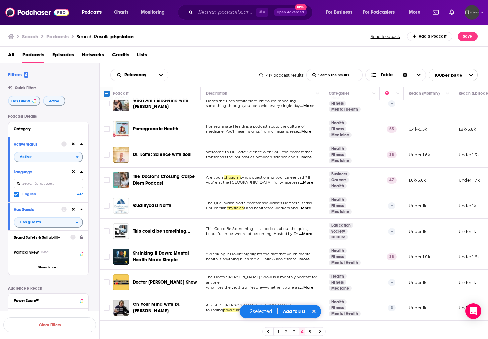
scroll to position [190, 0]
click at [309, 182] on span "...More" at bounding box center [306, 182] width 13 height 5
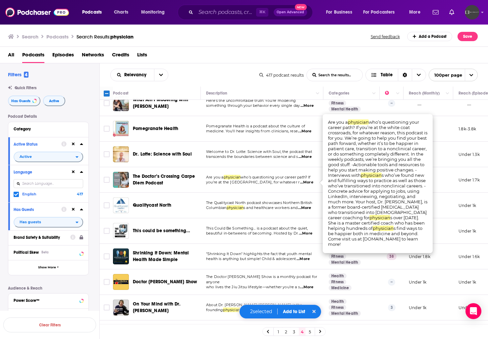
click at [309, 182] on span "...More" at bounding box center [306, 182] width 13 height 5
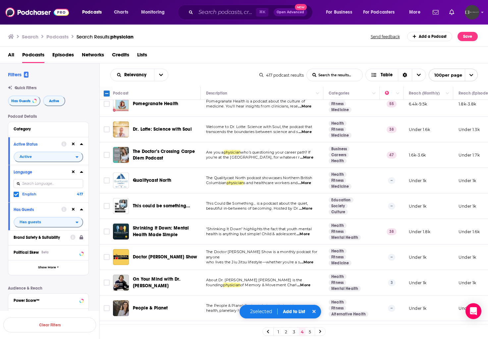
scroll to position [216, 0]
click at [307, 206] on span "...More" at bounding box center [305, 207] width 13 height 5
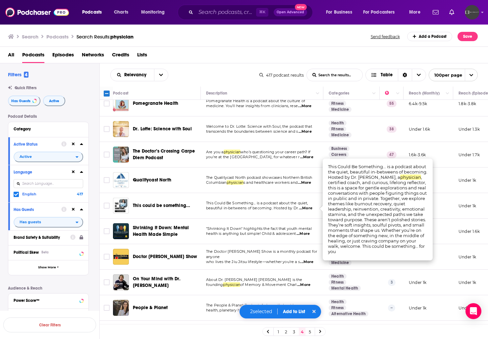
click at [307, 206] on span "...More" at bounding box center [305, 207] width 13 height 5
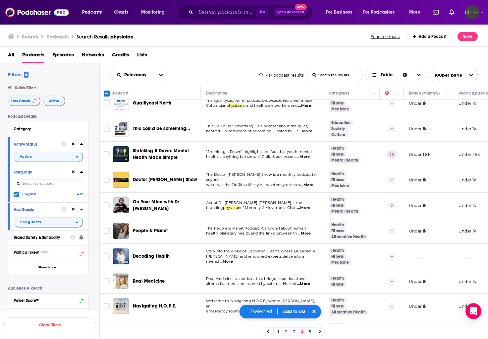
scroll to position [295, 0]
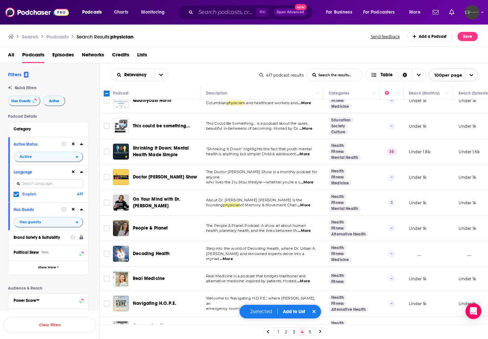
click at [306, 205] on span "...More" at bounding box center [303, 204] width 13 height 5
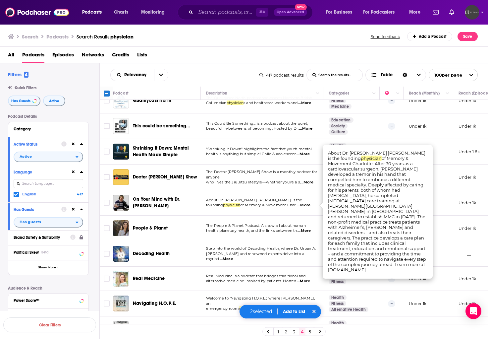
click at [306, 205] on span "...More" at bounding box center [303, 204] width 13 height 5
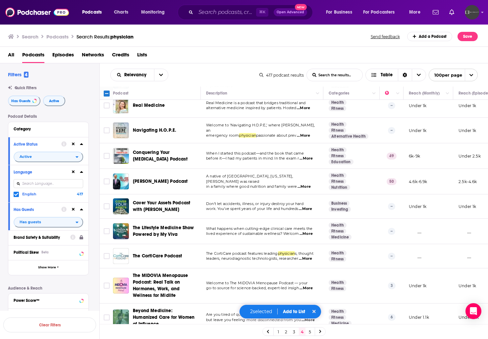
scroll to position [469, 0]
click at [308, 256] on span "...More" at bounding box center [305, 257] width 13 height 5
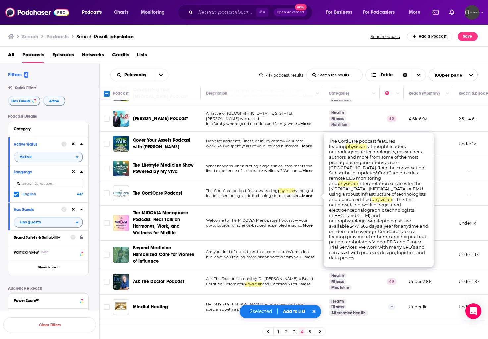
scroll to position [539, 0]
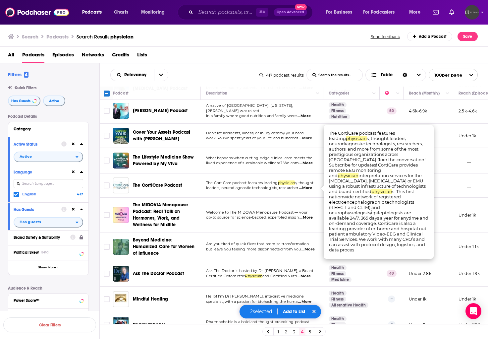
click at [305, 249] on span "...More" at bounding box center [307, 248] width 13 height 5
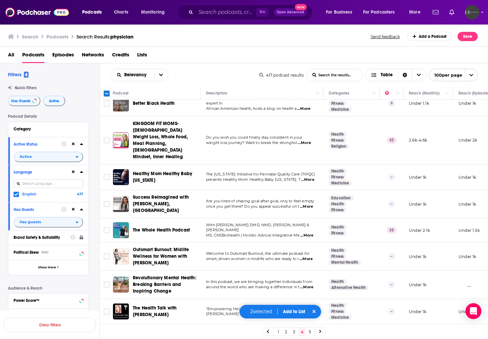
scroll to position [2395, 0]
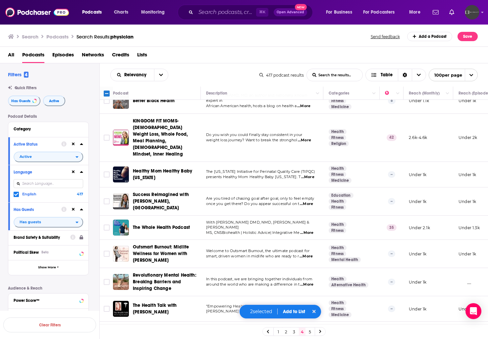
click at [310, 308] on span "...More" at bounding box center [307, 310] width 13 height 5
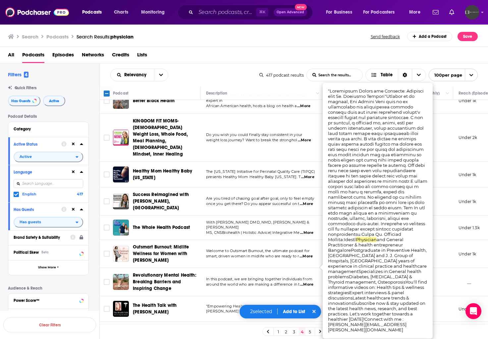
click at [310, 308] on span "...More" at bounding box center [307, 310] width 13 height 5
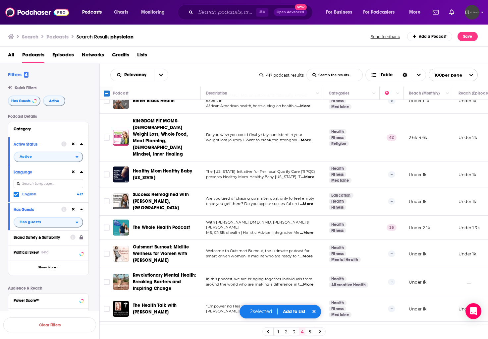
scroll to position [2399, 0]
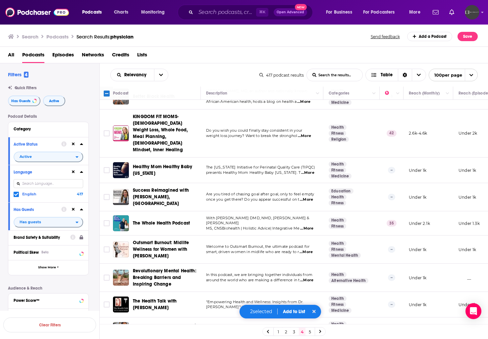
click at [293, 310] on button "Add to List" at bounding box center [294, 311] width 33 height 6
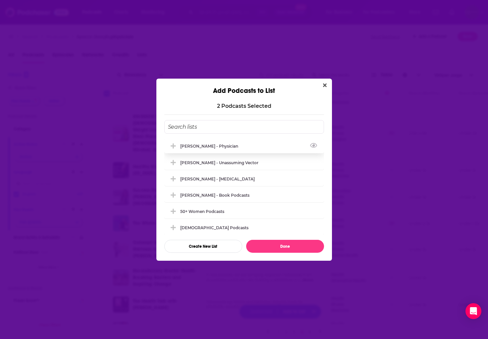
click at [235, 146] on div "[PERSON_NAME] - Physician" at bounding box center [244, 145] width 160 height 15
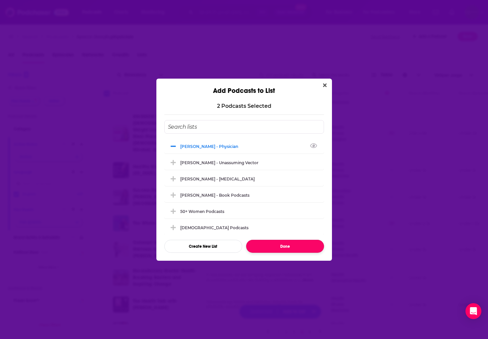
click at [300, 246] on button "Done" at bounding box center [285, 245] width 78 height 13
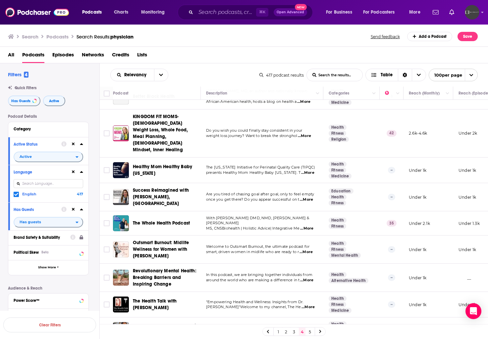
click at [311, 330] on link "5" at bounding box center [310, 331] width 7 height 8
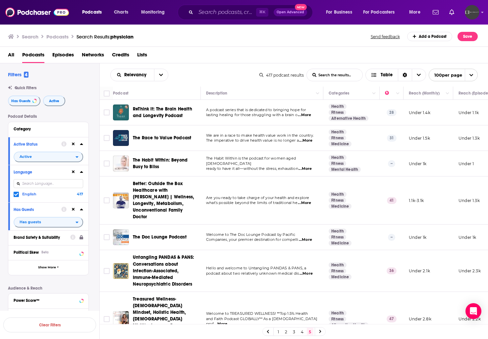
click at [309, 115] on span "...More" at bounding box center [304, 114] width 13 height 5
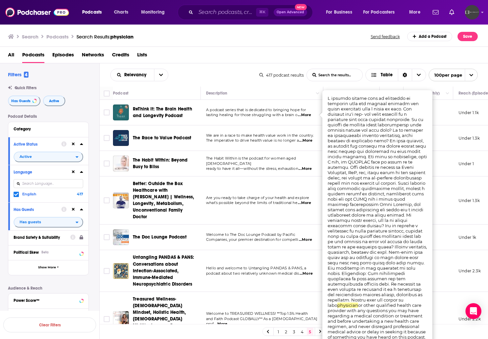
click at [263, 56] on div "All Podcasts Episodes Networks Credits Lists" at bounding box center [245, 56] width 475 height 14
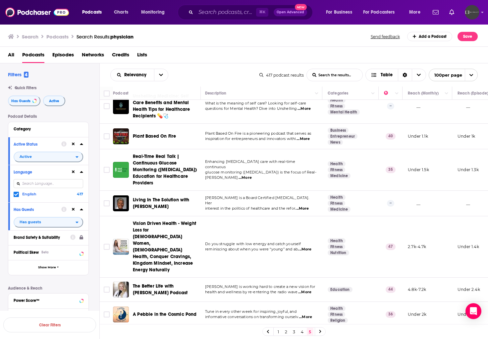
scroll to position [269, 1]
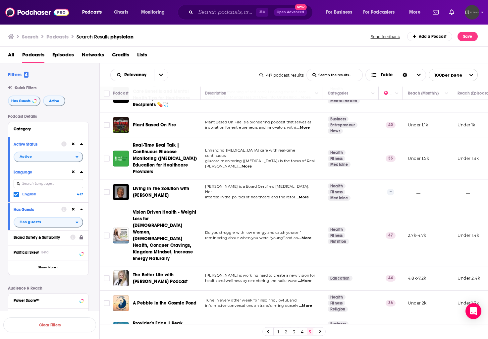
click at [306, 303] on span "...More" at bounding box center [305, 305] width 13 height 5
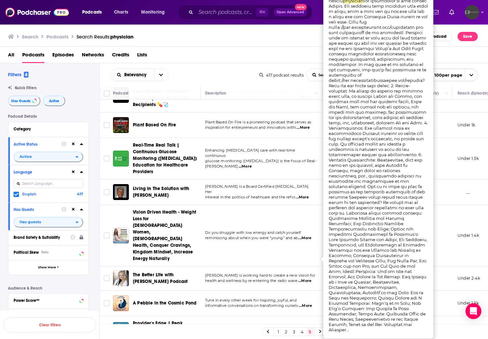
click at [305, 278] on span "...More" at bounding box center [304, 280] width 13 height 5
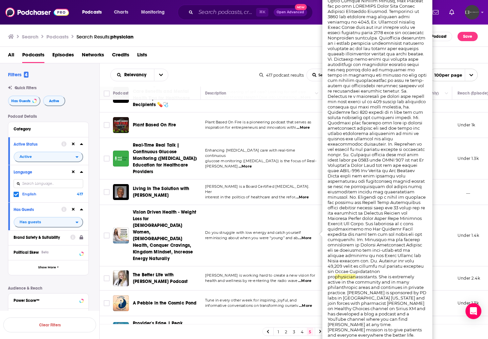
scroll to position [293, 1]
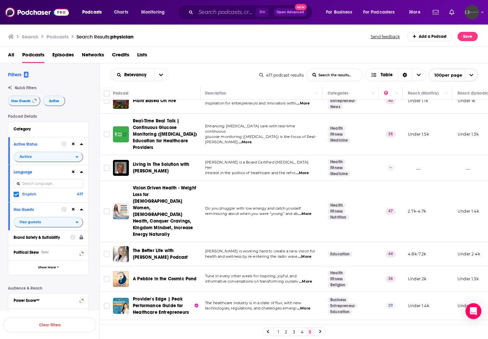
click at [202, 332] on div "1 2 3 4 5" at bounding box center [294, 331] width 389 height 15
click at [298, 314] on button "Add to List" at bounding box center [294, 311] width 33 height 6
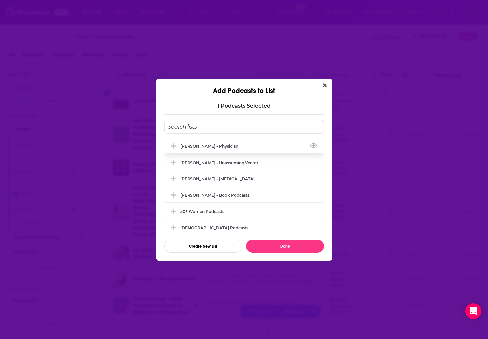
click at [213, 148] on div "[PERSON_NAME] - Physician" at bounding box center [244, 145] width 160 height 15
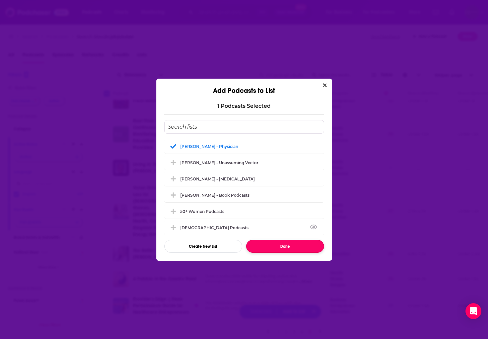
click at [271, 251] on button "Done" at bounding box center [285, 245] width 78 height 13
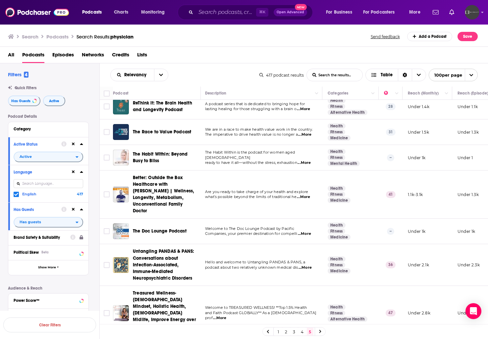
scroll to position [73, 1]
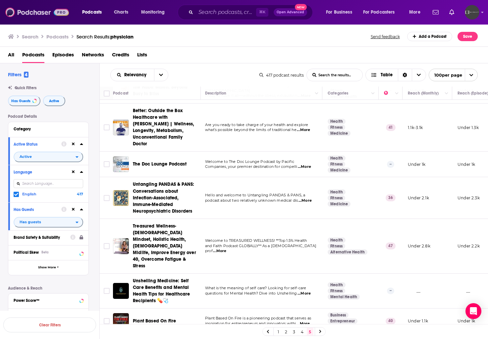
click at [41, 18] on img at bounding box center [37, 12] width 64 height 13
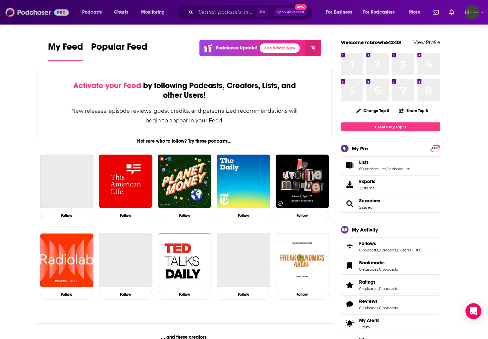
click at [39, 13] on img at bounding box center [37, 12] width 64 height 13
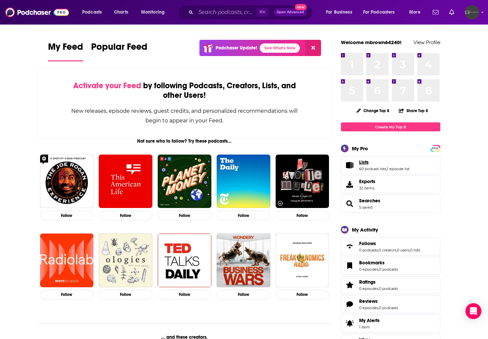
click at [377, 164] on link "Lists" at bounding box center [384, 162] width 50 height 6
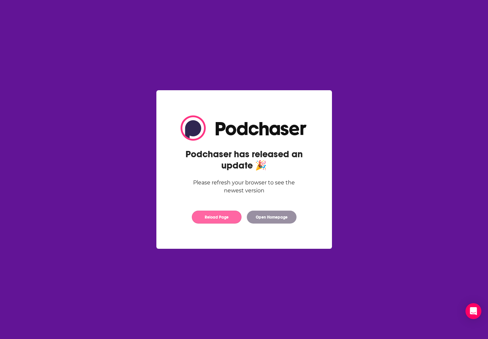
click at [208, 218] on button "Reload Page" at bounding box center [217, 216] width 50 height 13
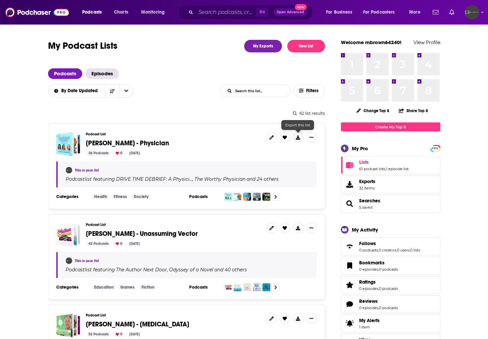
click at [298, 138] on icon at bounding box center [298, 137] width 4 height 4
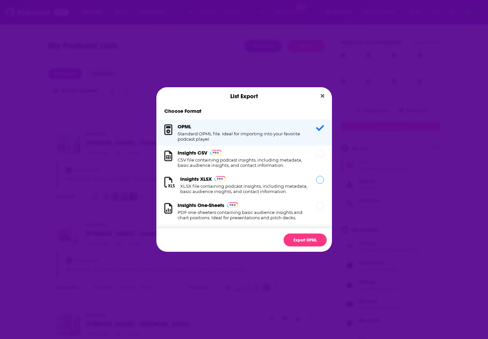
click at [253, 184] on h1 "XLSX file containing podcast insights, including metadata, basic audience insig…" at bounding box center [244, 188] width 128 height 11
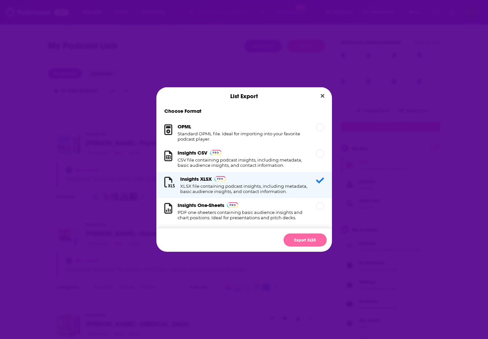
click at [309, 236] on button "Export XLSX" at bounding box center [305, 239] width 43 height 13
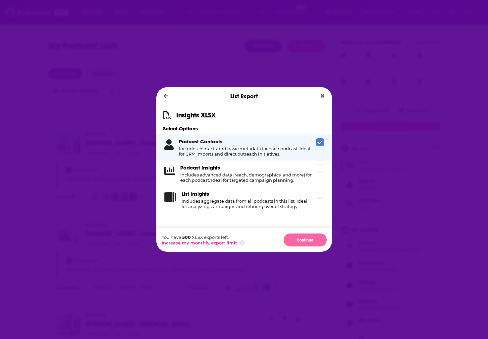
click at [312, 240] on button "Continue" at bounding box center [305, 239] width 43 height 13
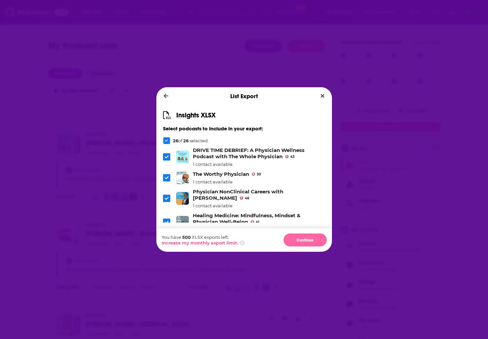
click at [303, 241] on button "Continue" at bounding box center [305, 239] width 43 height 13
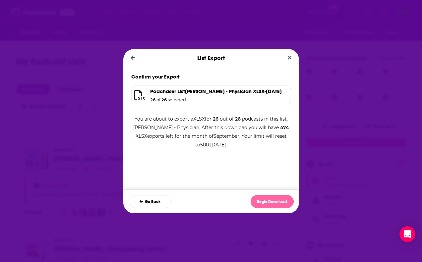
click at [281, 202] on button "Begin Download" at bounding box center [271, 201] width 43 height 13
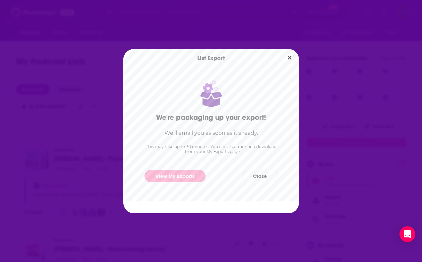
click at [180, 175] on link "View My Exports" at bounding box center [174, 176] width 61 height 12
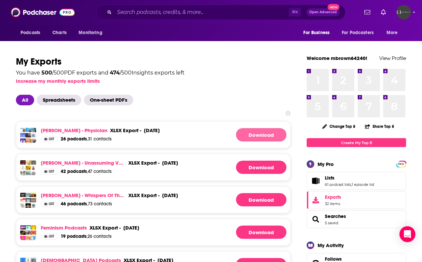
click at [250, 137] on link "Download" at bounding box center [261, 134] width 50 height 13
